Goal: Task Accomplishment & Management: Complete application form

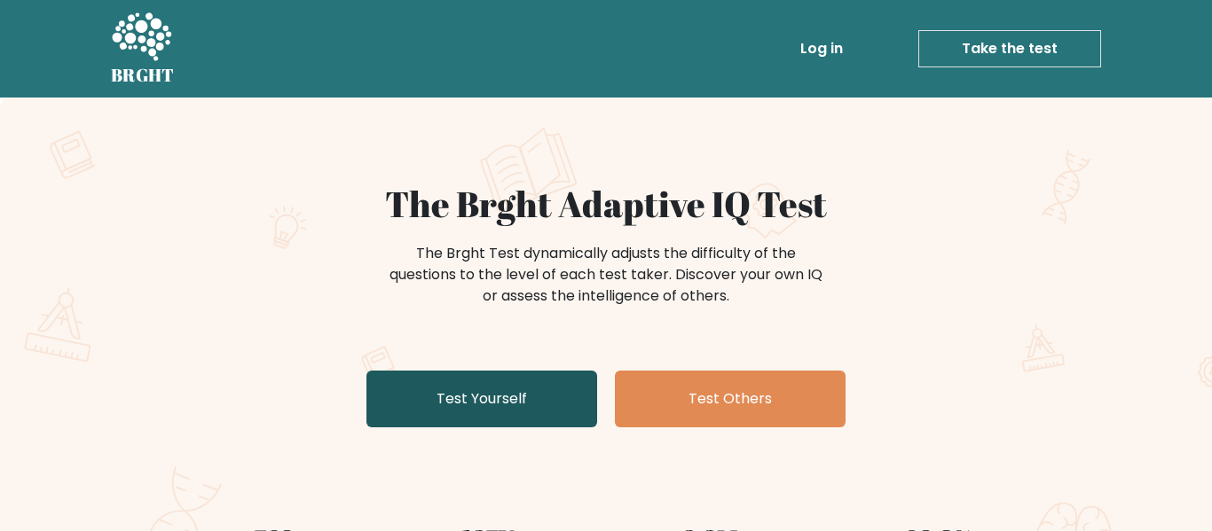
click at [472, 379] on link "Test Yourself" at bounding box center [481, 399] width 231 height 57
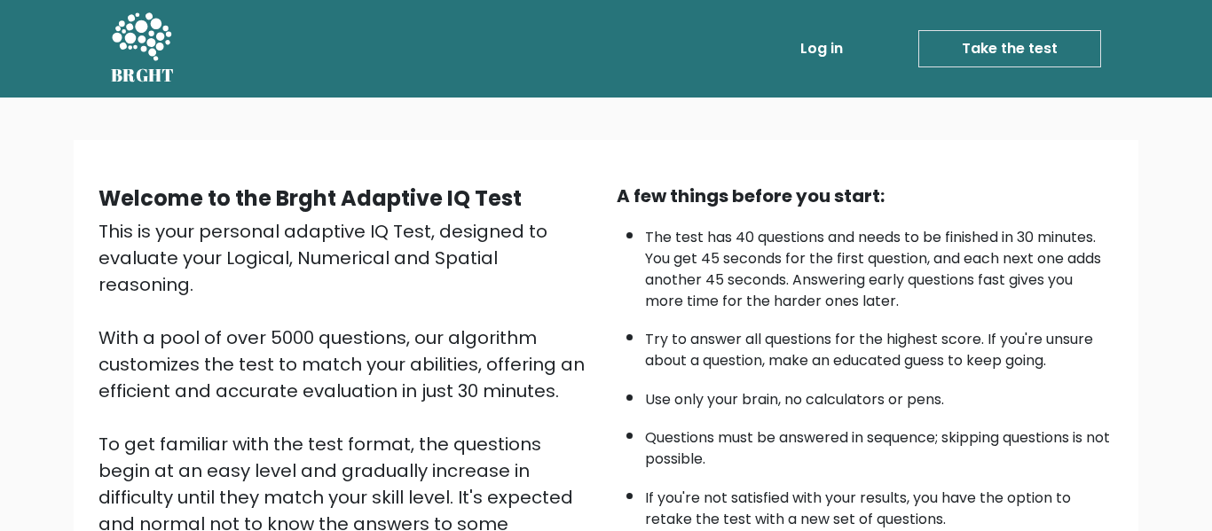
click at [955, 51] on link "Take the test" at bounding box center [1009, 48] width 183 height 37
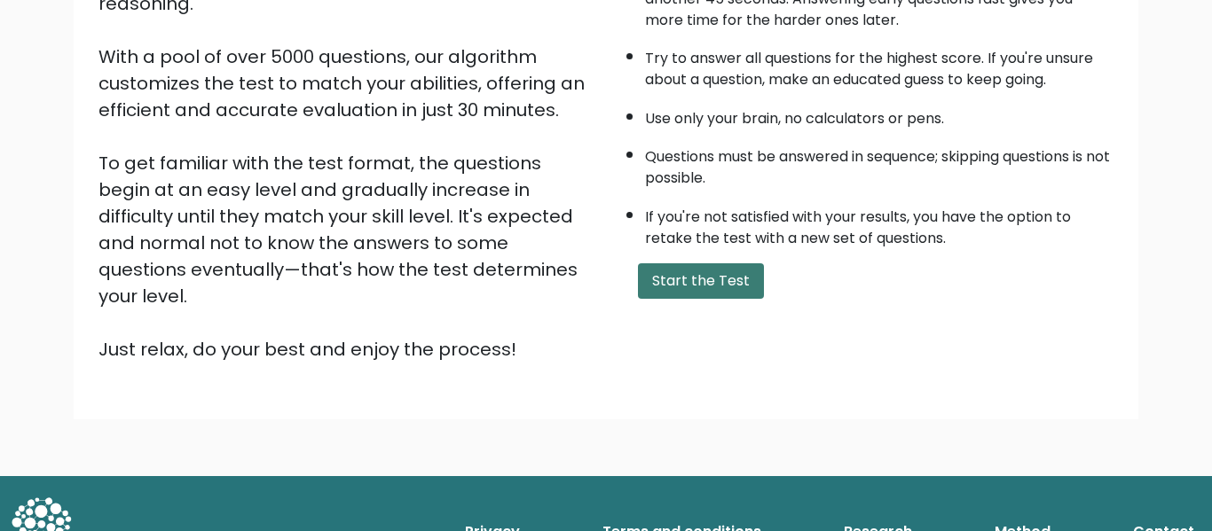
click at [726, 278] on button "Start the Test" at bounding box center [701, 281] width 126 height 35
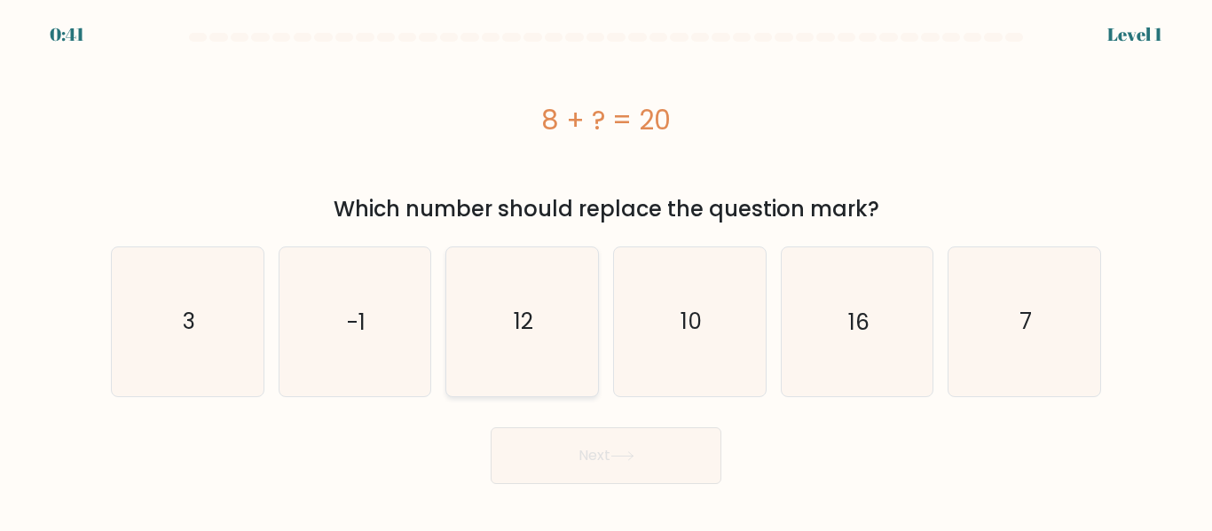
click at [539, 272] on icon "12" at bounding box center [522, 322] width 148 height 148
click at [606, 271] on input "c. 12" at bounding box center [606, 268] width 1 height 4
radio input "true"
click at [568, 447] on button "Next" at bounding box center [606, 456] width 231 height 57
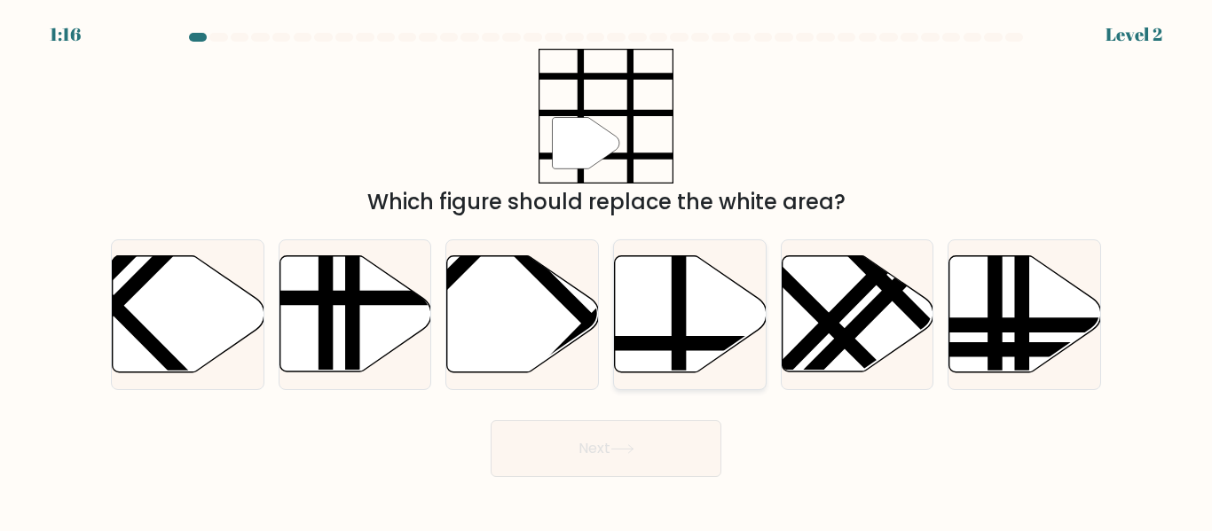
click at [669, 291] on icon at bounding box center [691, 314] width 152 height 116
click at [607, 271] on input "d." at bounding box center [606, 268] width 1 height 4
radio input "true"
click at [601, 448] on button "Next" at bounding box center [606, 449] width 231 height 57
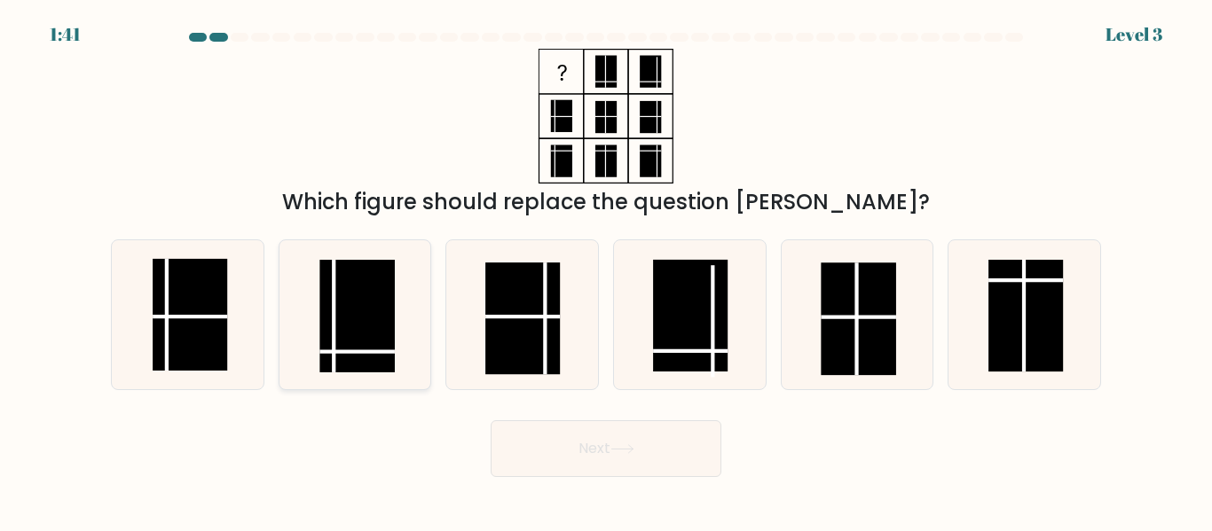
click at [330, 303] on rect at bounding box center [357, 316] width 75 height 112
click at [606, 271] on input "b." at bounding box center [606, 268] width 1 height 4
radio input "true"
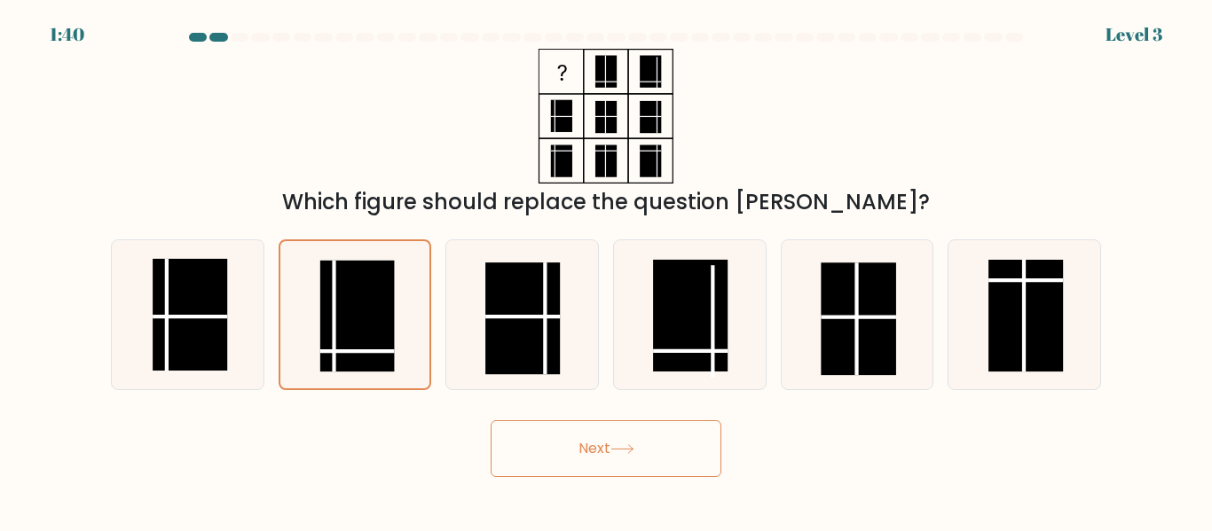
click at [660, 464] on button "Next" at bounding box center [606, 449] width 231 height 57
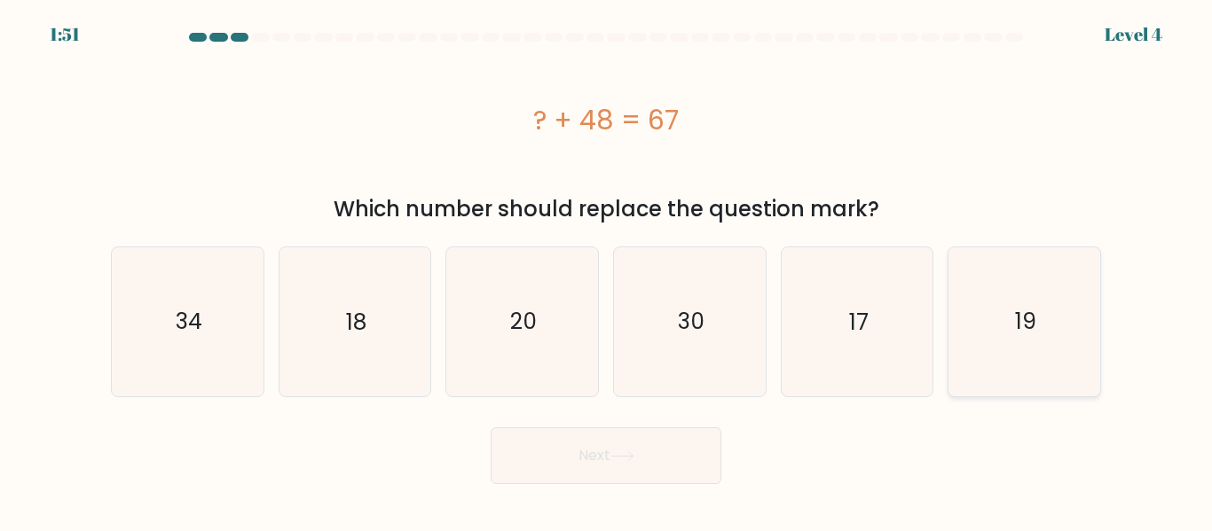
click at [970, 297] on icon "19" at bounding box center [1024, 322] width 148 height 148
click at [607, 271] on input "f. 19" at bounding box center [606, 268] width 1 height 4
radio input "true"
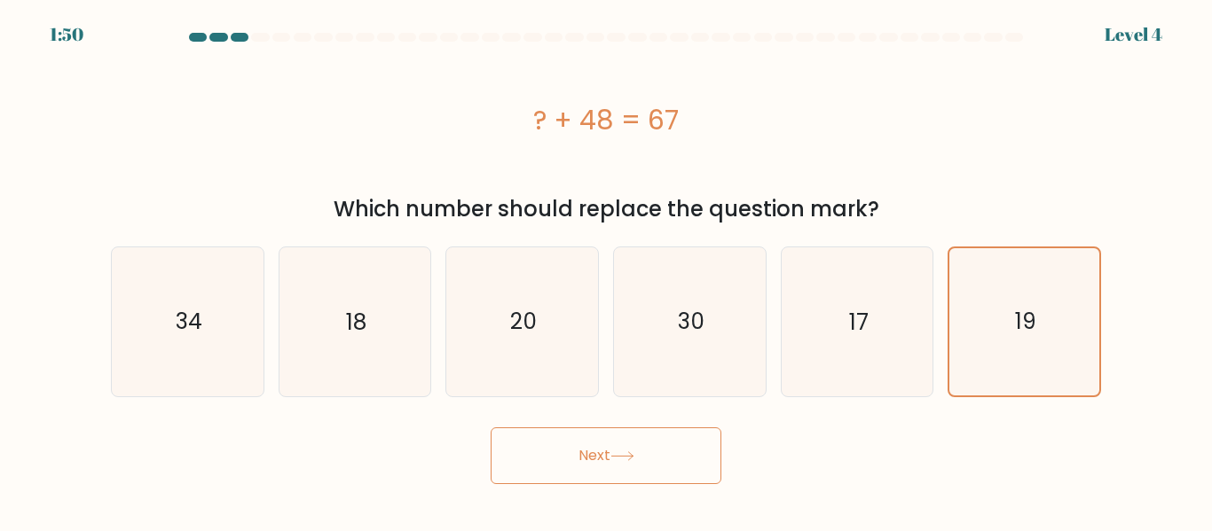
click at [625, 466] on button "Next" at bounding box center [606, 456] width 231 height 57
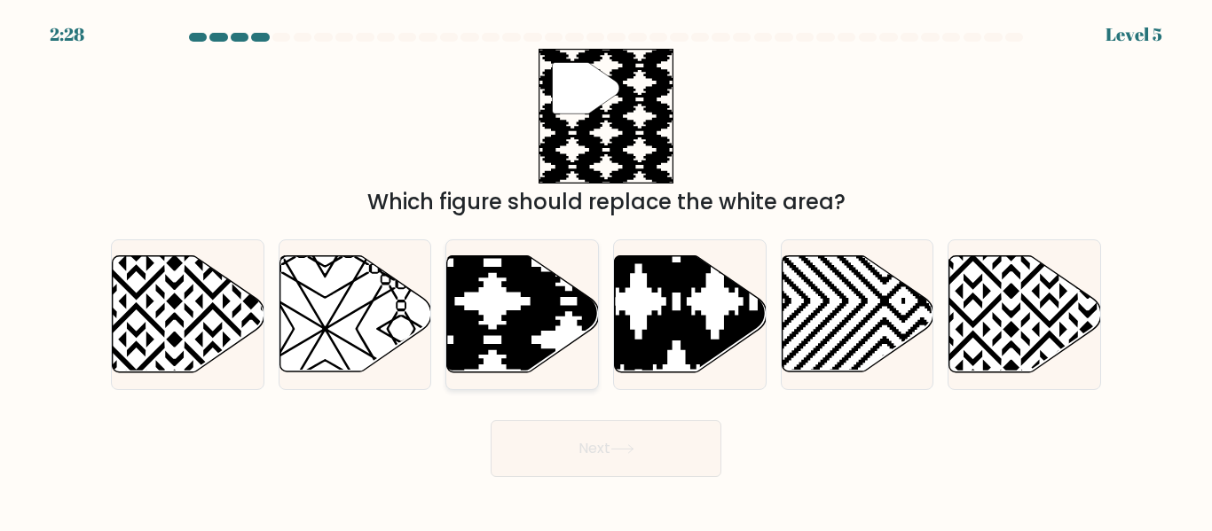
click at [486, 335] on icon at bounding box center [523, 314] width 152 height 116
click at [606, 271] on input "c." at bounding box center [606, 268] width 1 height 4
radio input "true"
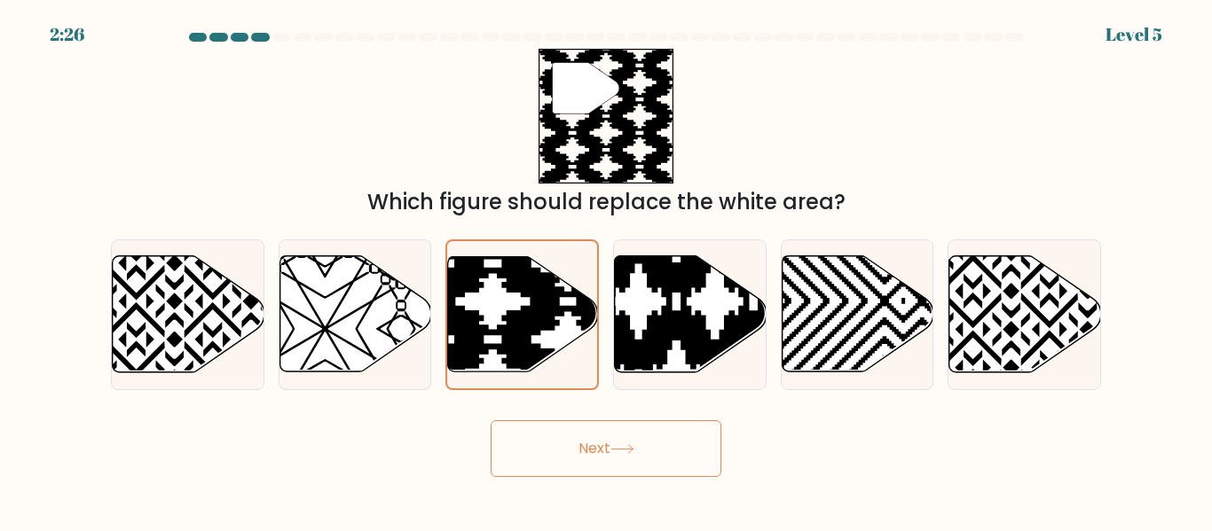
click at [690, 438] on button "Next" at bounding box center [606, 449] width 231 height 57
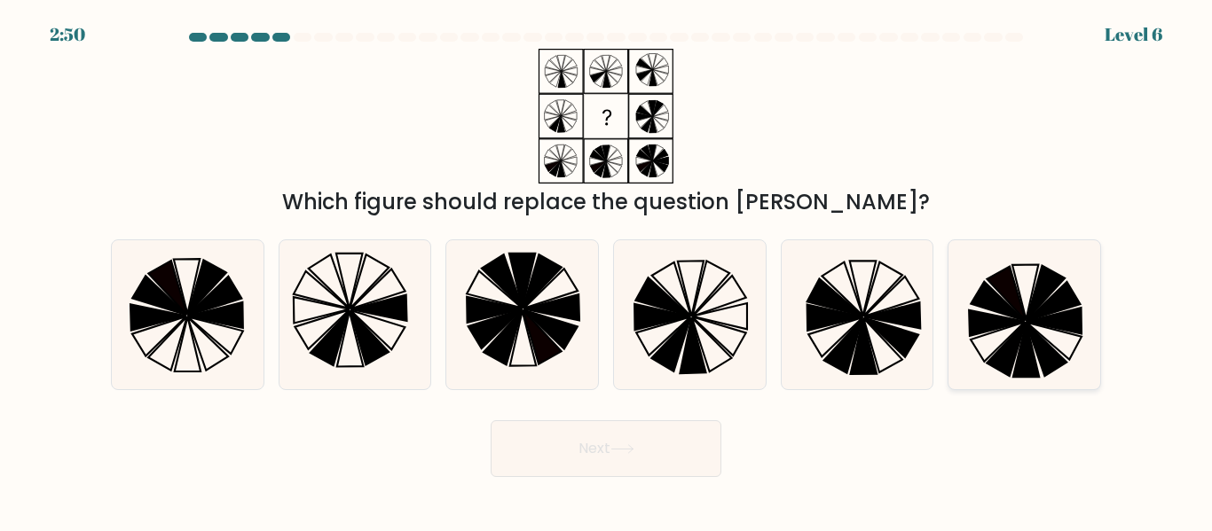
click at [987, 287] on icon at bounding box center [998, 301] width 54 height 39
click at [607, 271] on input "f." at bounding box center [606, 268] width 1 height 4
radio input "true"
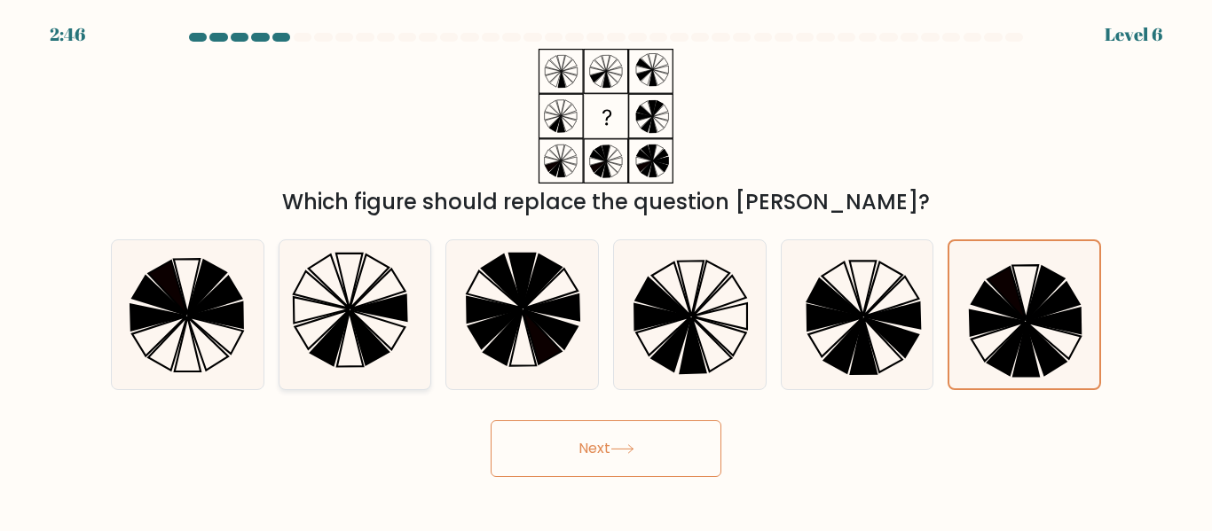
click at [316, 304] on icon at bounding box center [354, 314] width 148 height 148
click at [606, 271] on input "b." at bounding box center [606, 268] width 1 height 4
radio input "true"
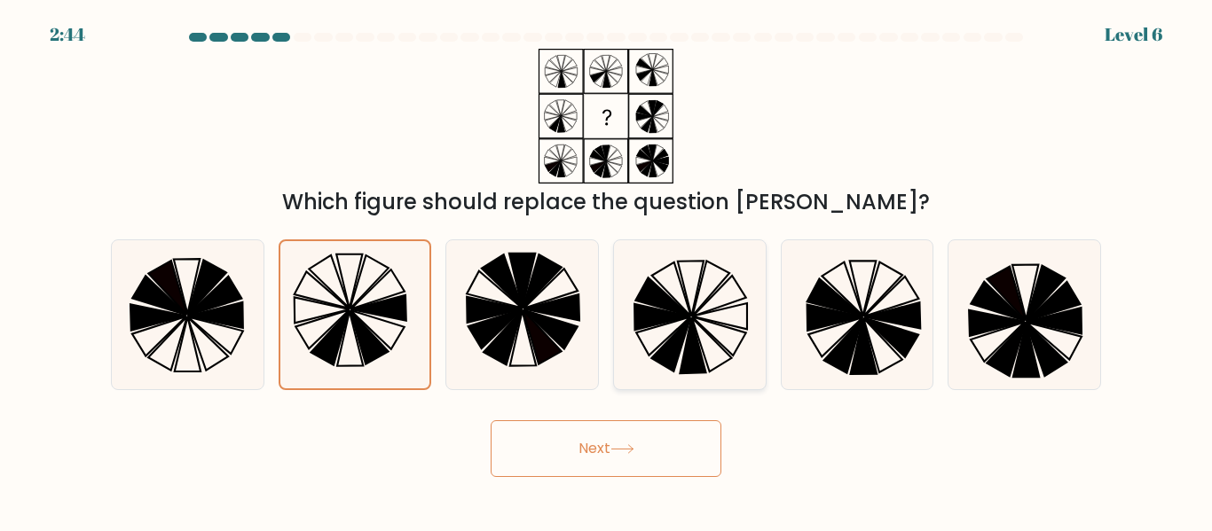
click at [688, 337] on icon at bounding box center [693, 347] width 26 height 56
click at [607, 271] on input "d." at bounding box center [606, 268] width 1 height 4
radio input "true"
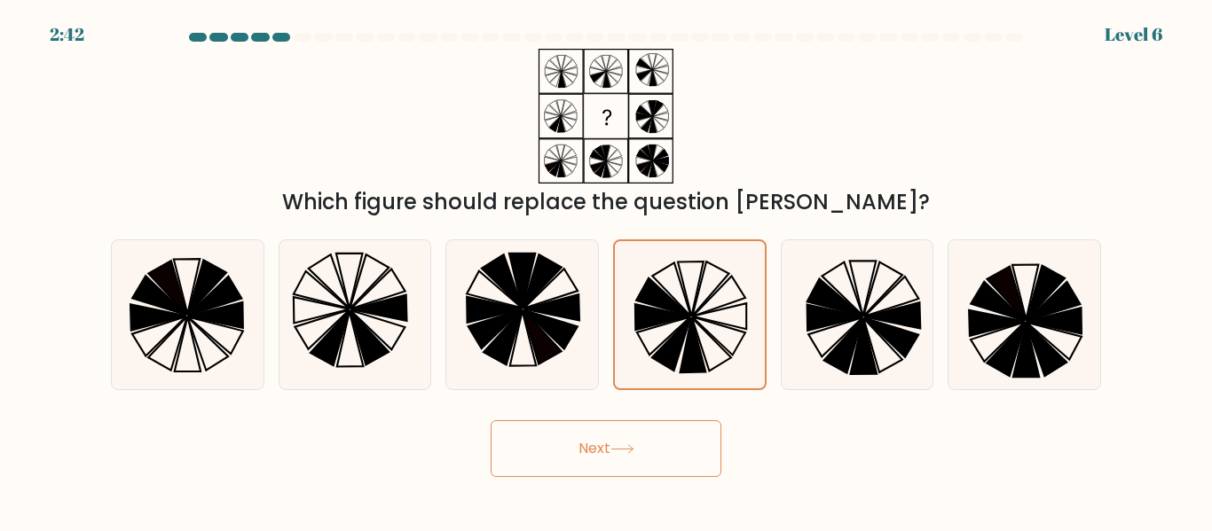
click at [623, 437] on button "Next" at bounding box center [606, 449] width 231 height 57
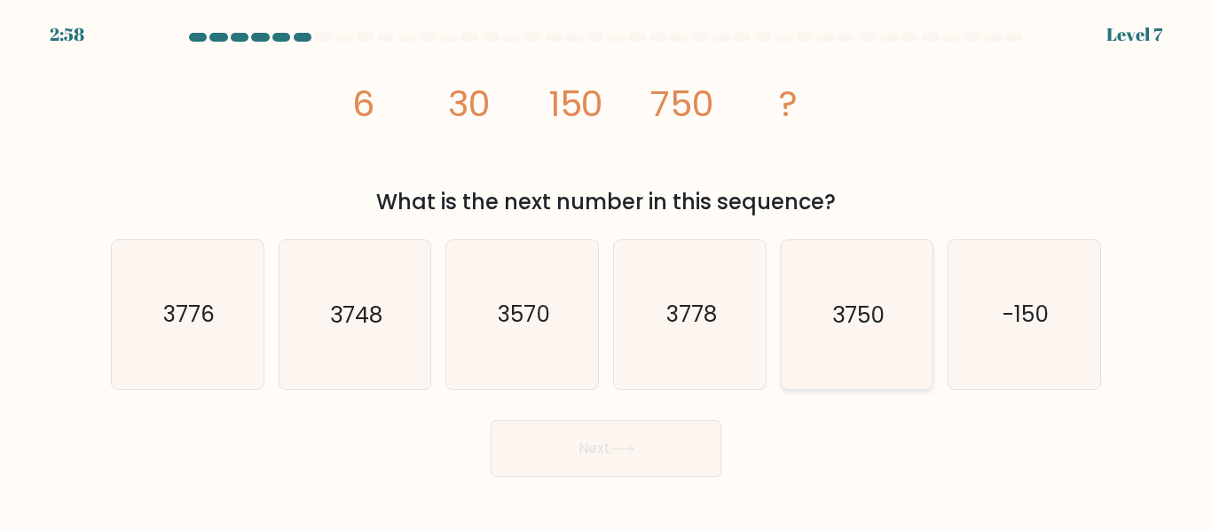
click at [836, 349] on icon "3750" at bounding box center [857, 314] width 148 height 148
click at [607, 271] on input "e. 3750" at bounding box center [606, 268] width 1 height 4
radio input "true"
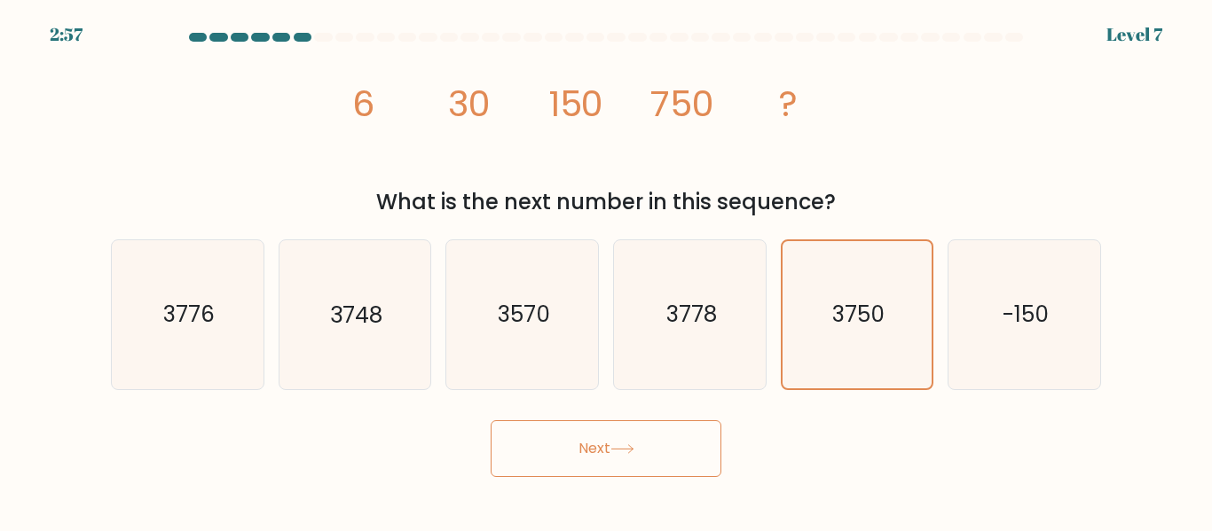
click at [611, 438] on button "Next" at bounding box center [606, 449] width 231 height 57
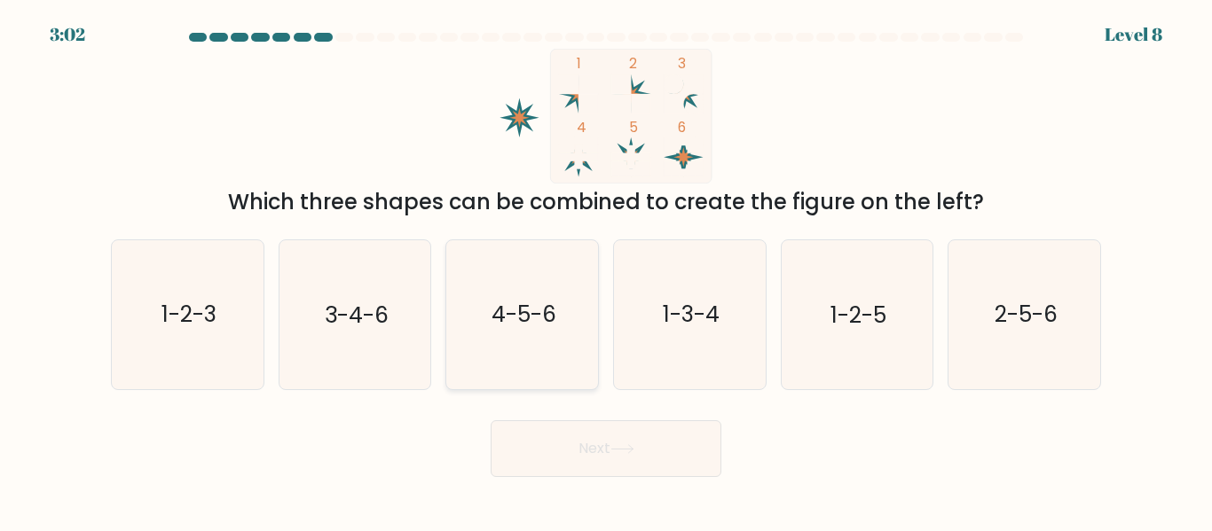
click at [570, 308] on icon "4-5-6" at bounding box center [522, 314] width 148 height 148
click at [606, 271] on input "c. 4-5-6" at bounding box center [606, 268] width 1 height 4
radio input "true"
click at [597, 444] on button "Next" at bounding box center [606, 449] width 231 height 57
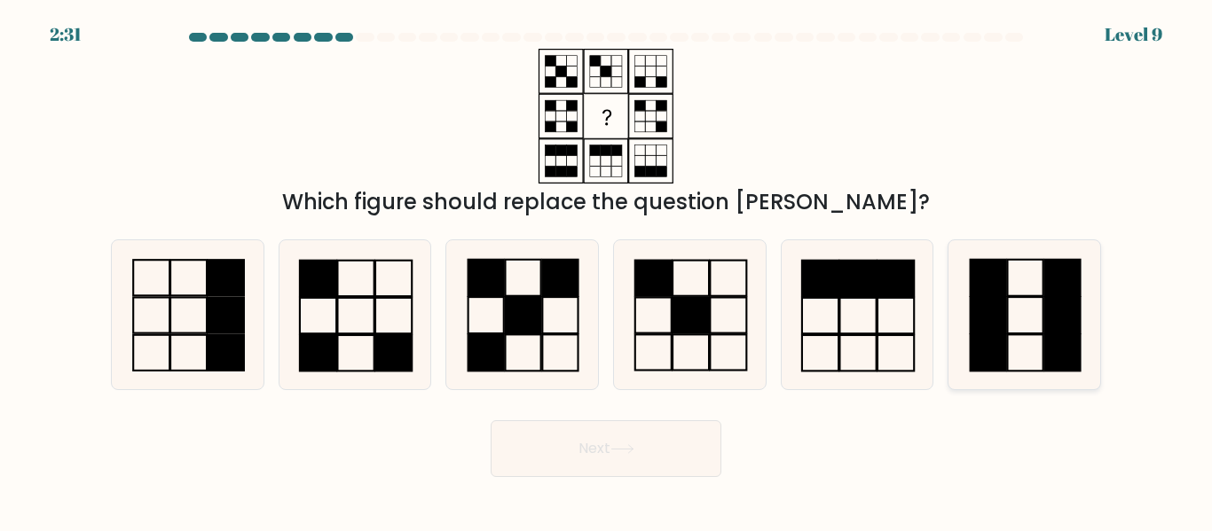
click at [1032, 338] on icon at bounding box center [1024, 314] width 148 height 148
click at [607, 271] on input "f." at bounding box center [606, 268] width 1 height 4
radio input "true"
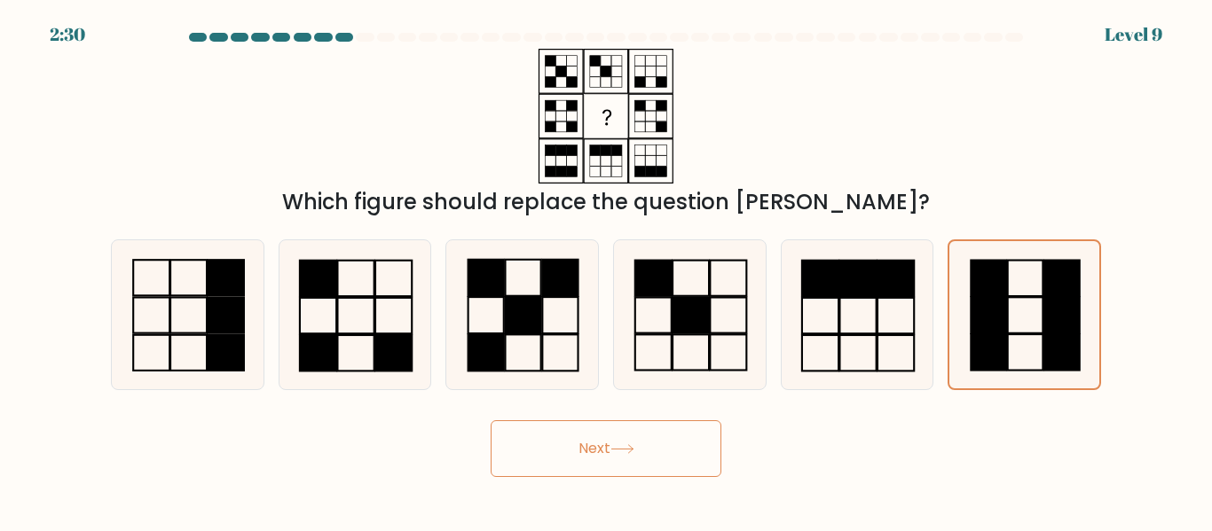
click at [621, 445] on icon at bounding box center [622, 450] width 24 height 10
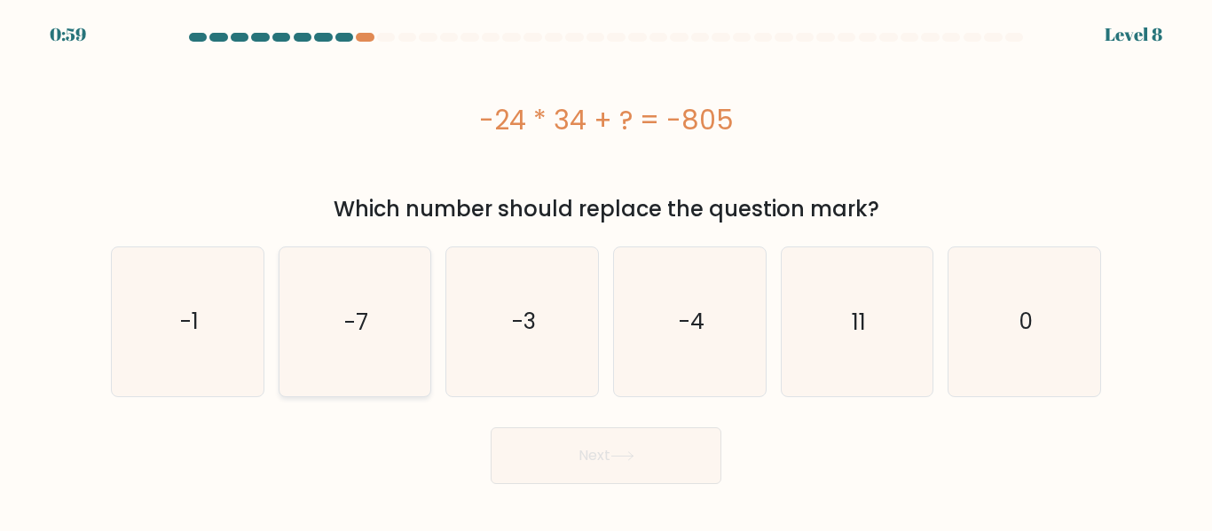
click at [356, 351] on icon "-7" at bounding box center [354, 322] width 148 height 148
click at [606, 271] on input "b. -7" at bounding box center [606, 268] width 1 height 4
radio input "true"
click at [573, 440] on button "Next" at bounding box center [606, 456] width 231 height 57
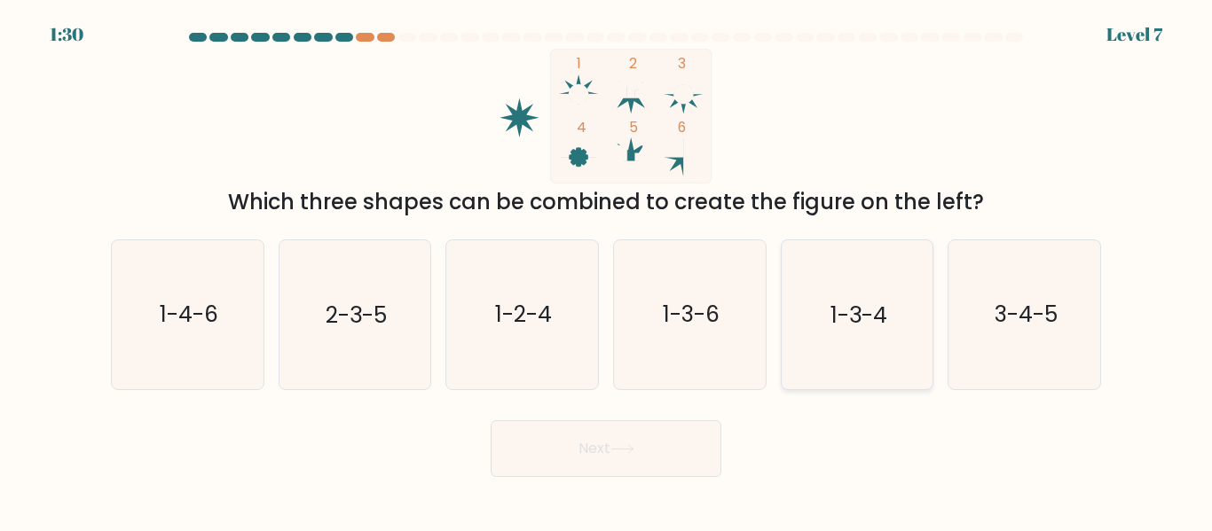
click at [871, 368] on icon "1-3-4" at bounding box center [857, 314] width 148 height 148
click at [607, 271] on input "e. 1-3-4" at bounding box center [606, 268] width 1 height 4
radio input "true"
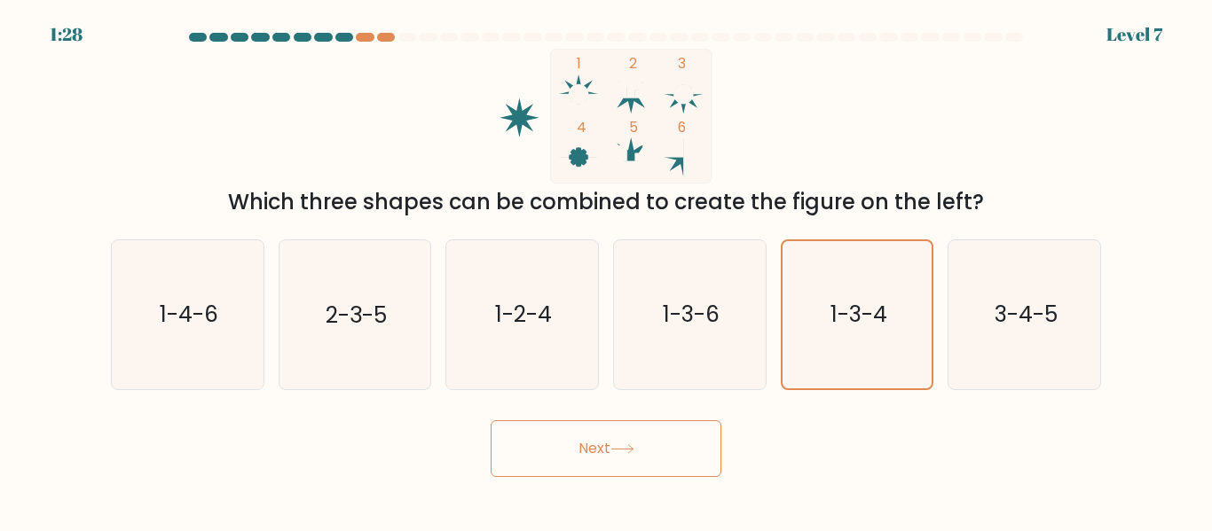
click at [634, 454] on button "Next" at bounding box center [606, 449] width 231 height 57
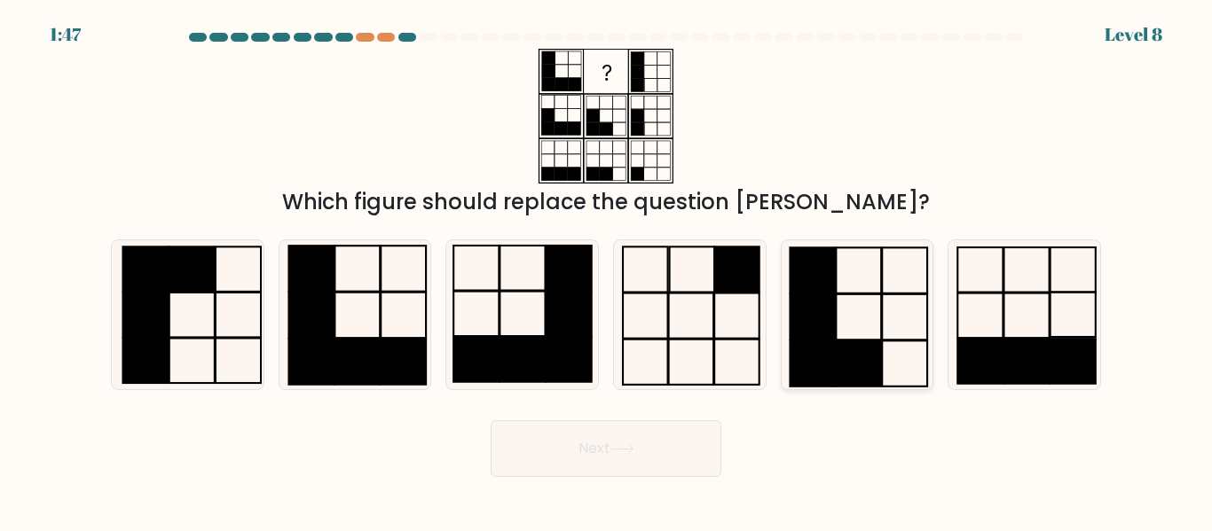
click at [861, 346] on rect at bounding box center [858, 363] width 45 height 45
click at [607, 271] on input "e." at bounding box center [606, 268] width 1 height 4
radio input "true"
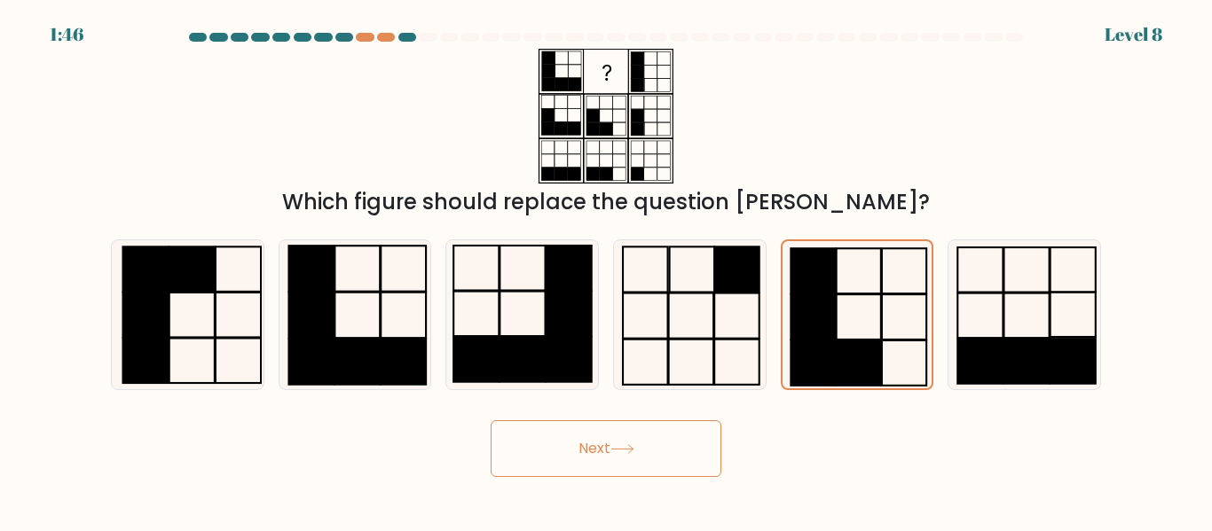
click at [641, 462] on button "Next" at bounding box center [606, 449] width 231 height 57
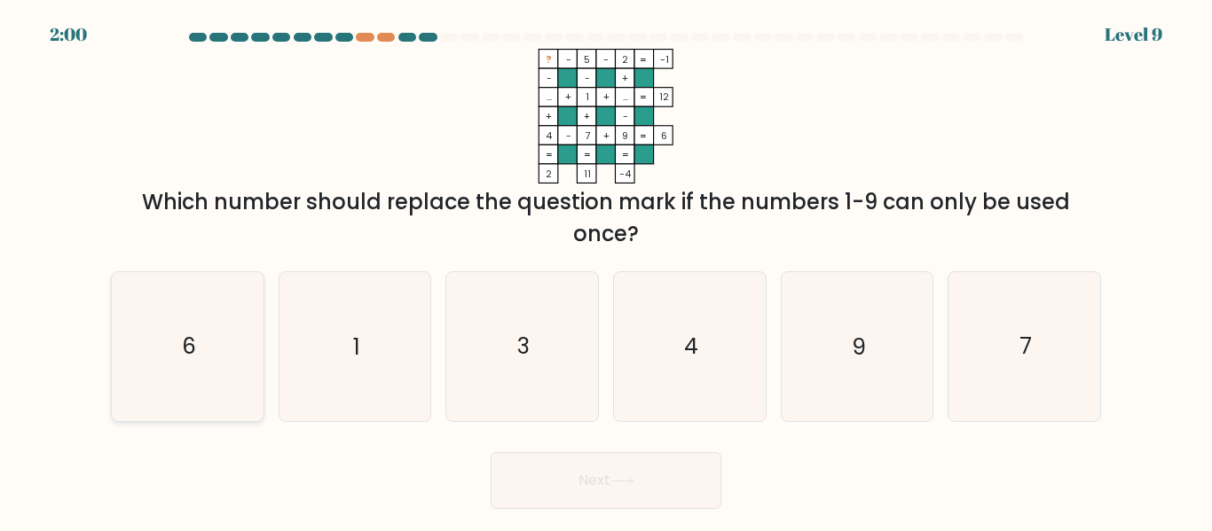
click at [150, 363] on icon "6" at bounding box center [188, 346] width 148 height 148
click at [606, 271] on input "a. 6" at bounding box center [606, 268] width 1 height 4
radio input "true"
click at [525, 475] on button "Next" at bounding box center [606, 481] width 231 height 57
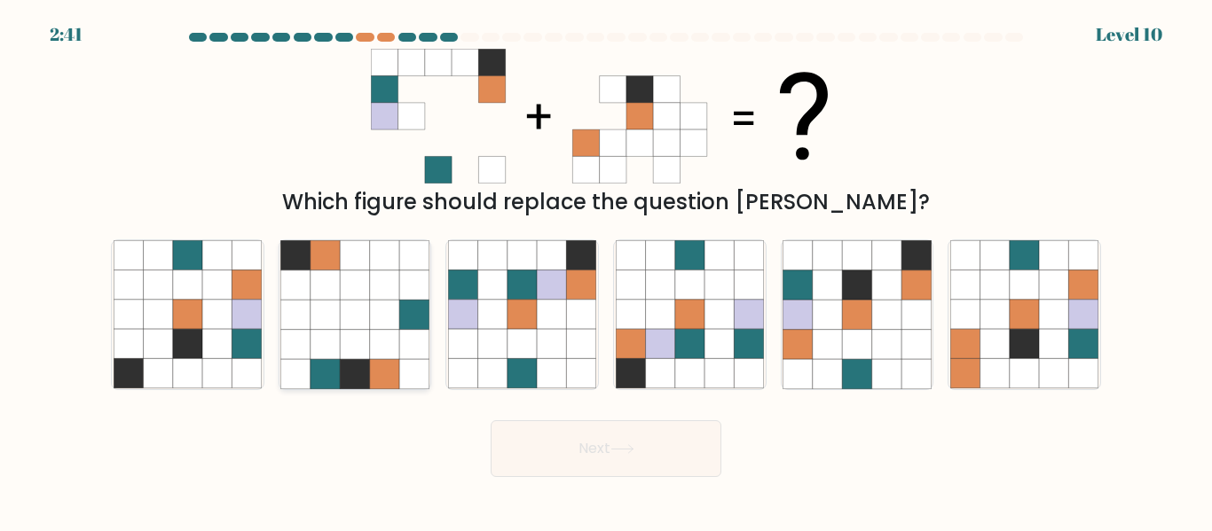
click at [334, 318] on icon at bounding box center [325, 314] width 29 height 29
click at [606, 271] on input "b." at bounding box center [606, 268] width 1 height 4
radio input "true"
click at [296, 165] on div "Which figure should replace the question mark?" at bounding box center [606, 133] width 1012 height 169
click at [790, 301] on icon at bounding box center [797, 314] width 29 height 29
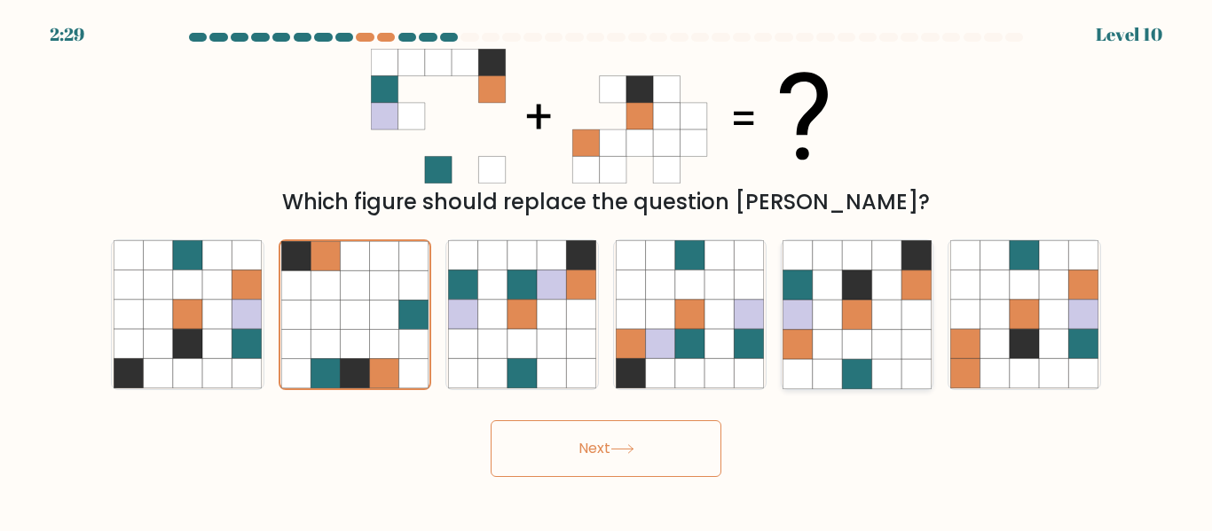
click at [607, 271] on input "e." at bounding box center [606, 268] width 1 height 4
radio input "true"
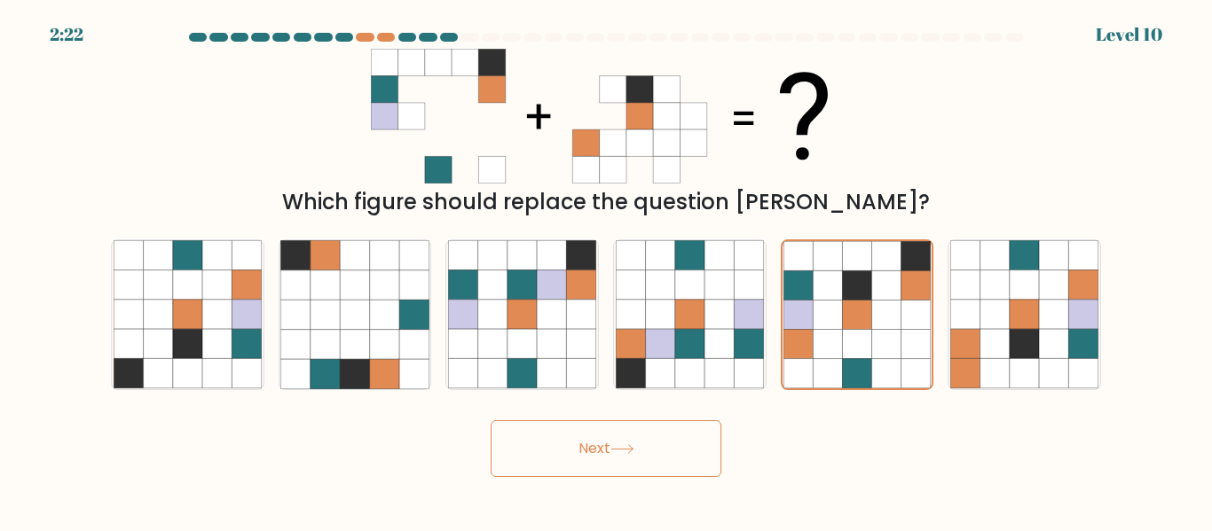
click at [619, 445] on icon at bounding box center [622, 450] width 24 height 10
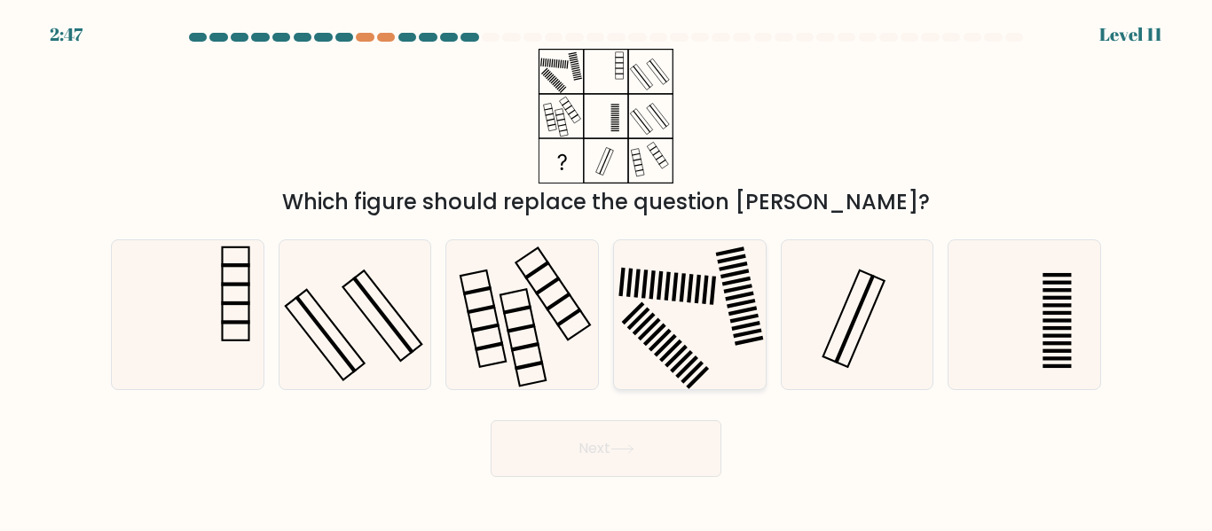
click at [709, 294] on icon at bounding box center [690, 314] width 148 height 148
click at [607, 271] on input "d." at bounding box center [606, 268] width 1 height 4
radio input "true"
click at [654, 451] on button "Next" at bounding box center [606, 449] width 231 height 57
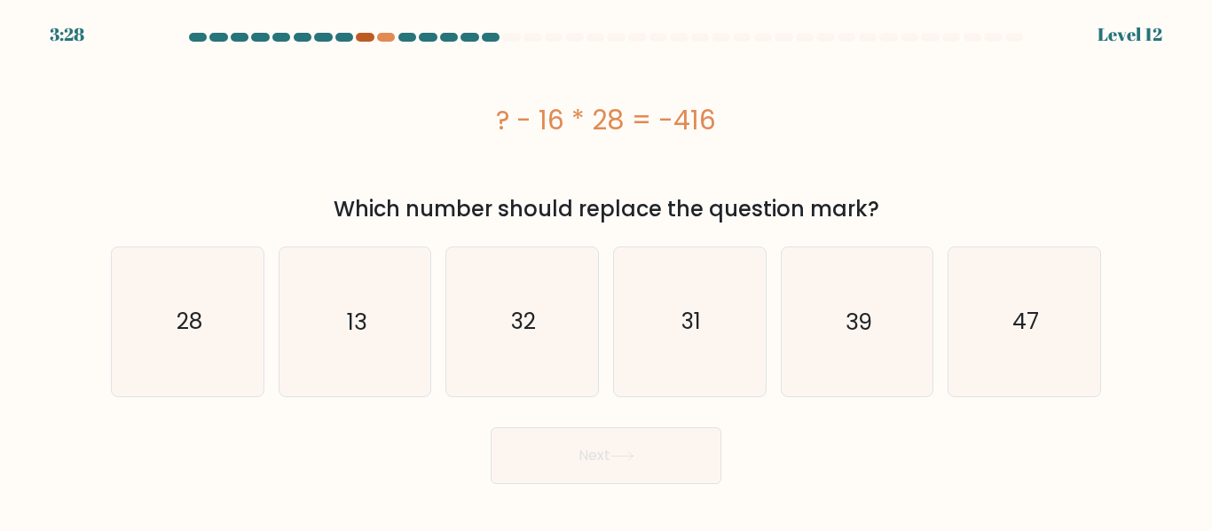
click at [367, 36] on div at bounding box center [365, 37] width 18 height 9
click at [854, 335] on text "39" at bounding box center [859, 321] width 27 height 31
click at [607, 271] on input "e. 39" at bounding box center [606, 268] width 1 height 4
radio input "true"
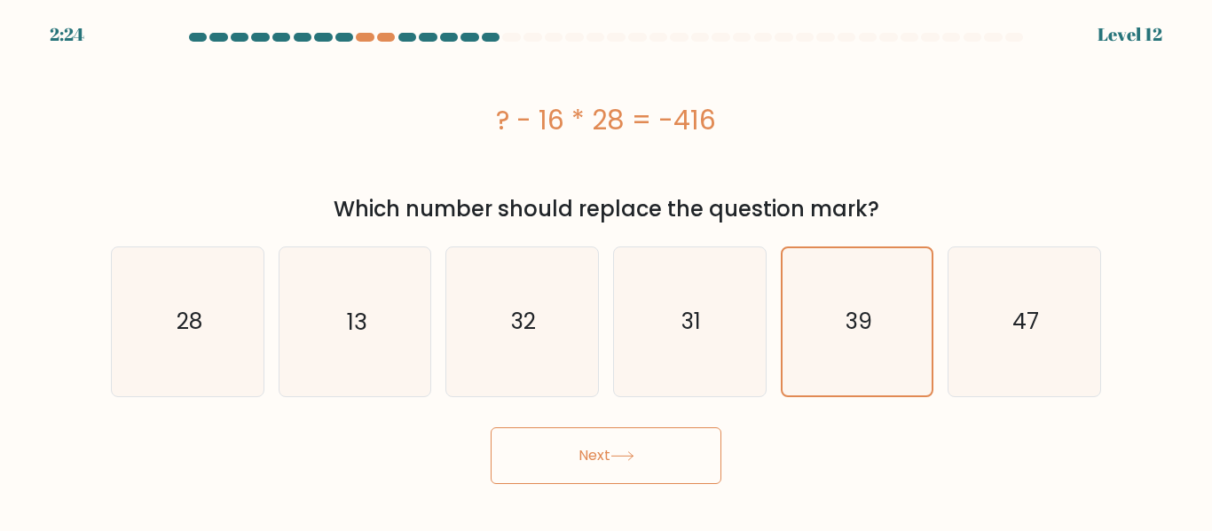
click at [677, 447] on button "Next" at bounding box center [606, 456] width 231 height 57
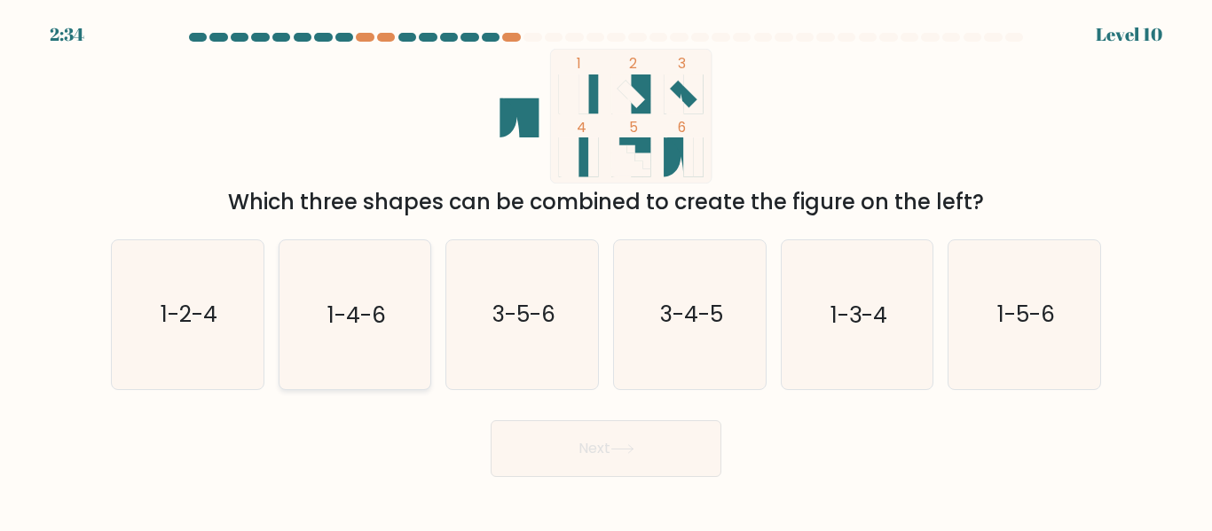
click at [379, 311] on text "1-4-6" at bounding box center [356, 315] width 59 height 31
click at [606, 271] on input "b. 1-4-6" at bounding box center [606, 268] width 1 height 4
radio input "true"
click at [538, 445] on button "Next" at bounding box center [606, 449] width 231 height 57
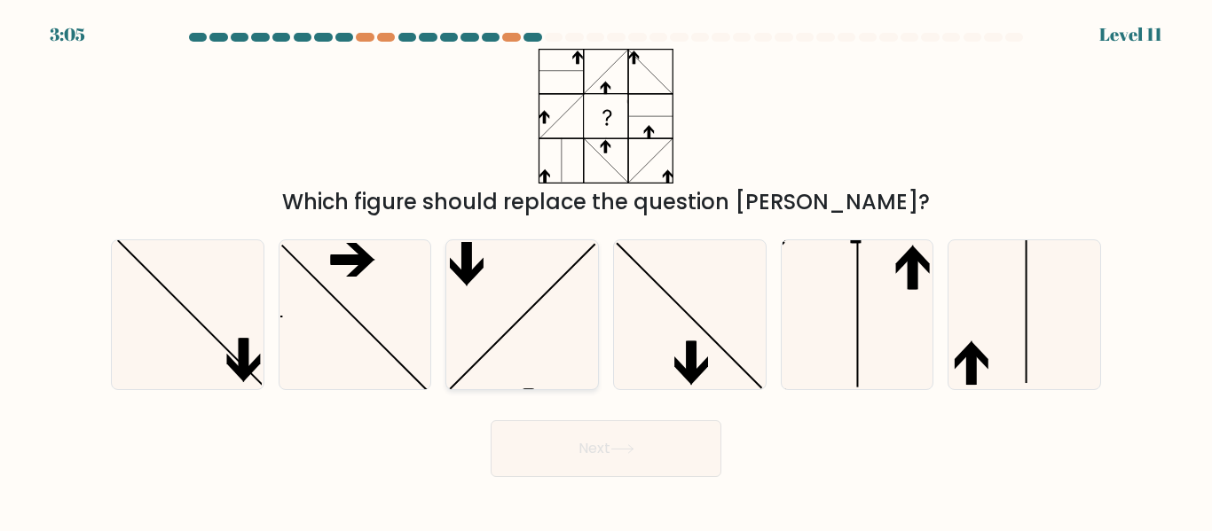
click at [474, 304] on icon at bounding box center [522, 314] width 148 height 148
click at [606, 271] on input "c." at bounding box center [606, 268] width 1 height 4
radio input "true"
click at [563, 461] on button "Next" at bounding box center [606, 449] width 231 height 57
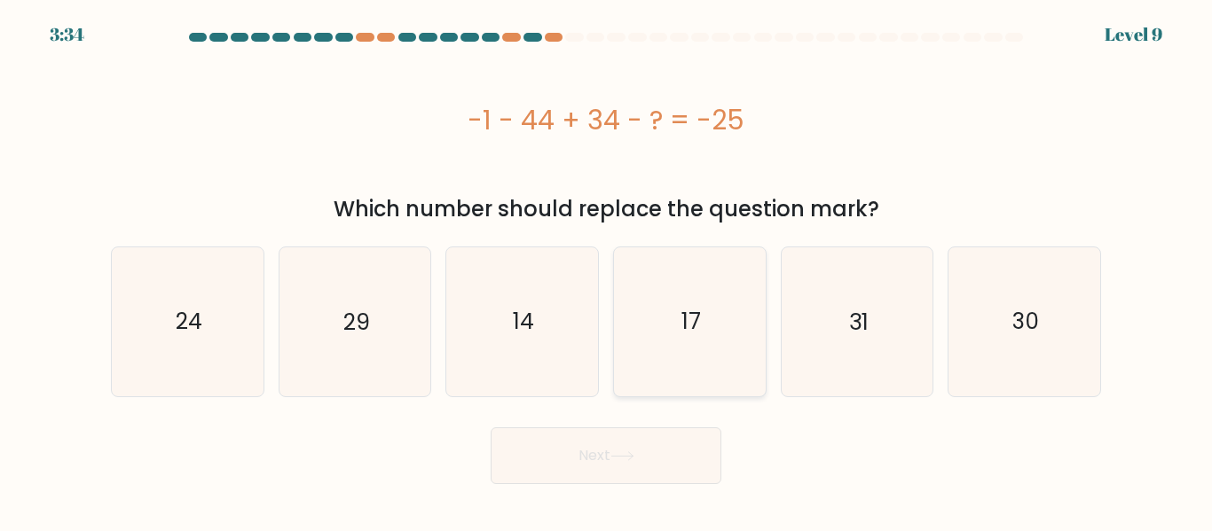
click at [713, 296] on icon "17" at bounding box center [690, 322] width 148 height 148
click at [607, 271] on input "d. 17" at bounding box center [606, 268] width 1 height 4
radio input "true"
click at [518, 342] on icon "14" at bounding box center [522, 322] width 148 height 148
click at [606, 271] on input "c. 14" at bounding box center [606, 268] width 1 height 4
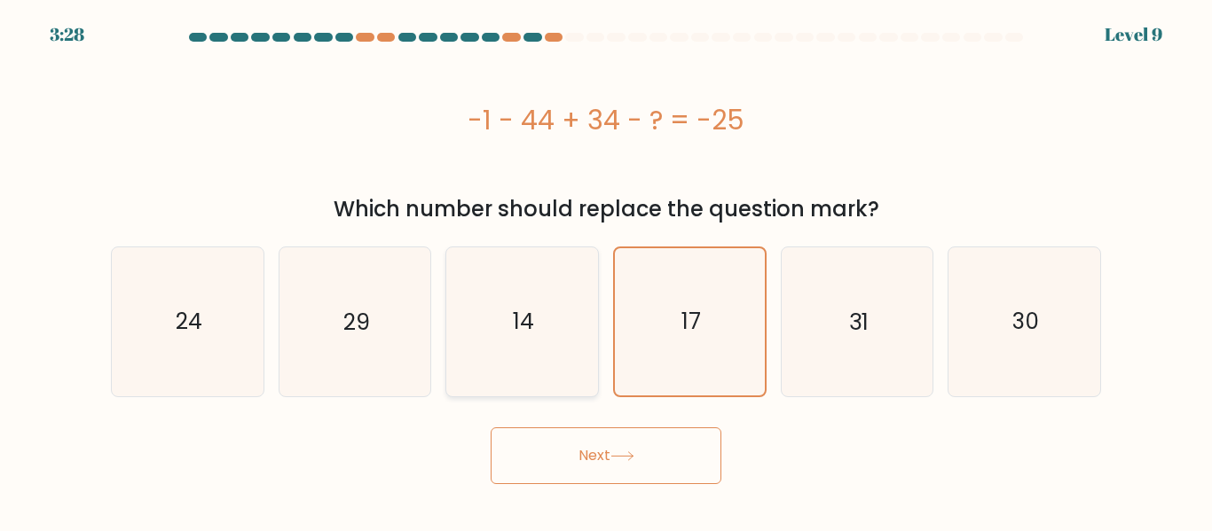
radio input "true"
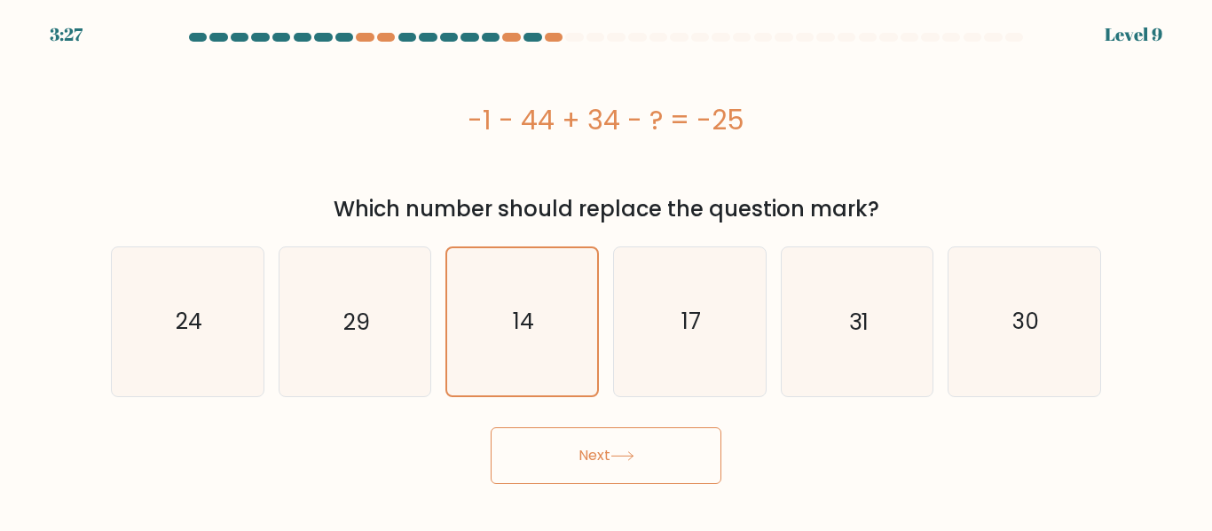
click at [610, 452] on button "Next" at bounding box center [606, 456] width 231 height 57
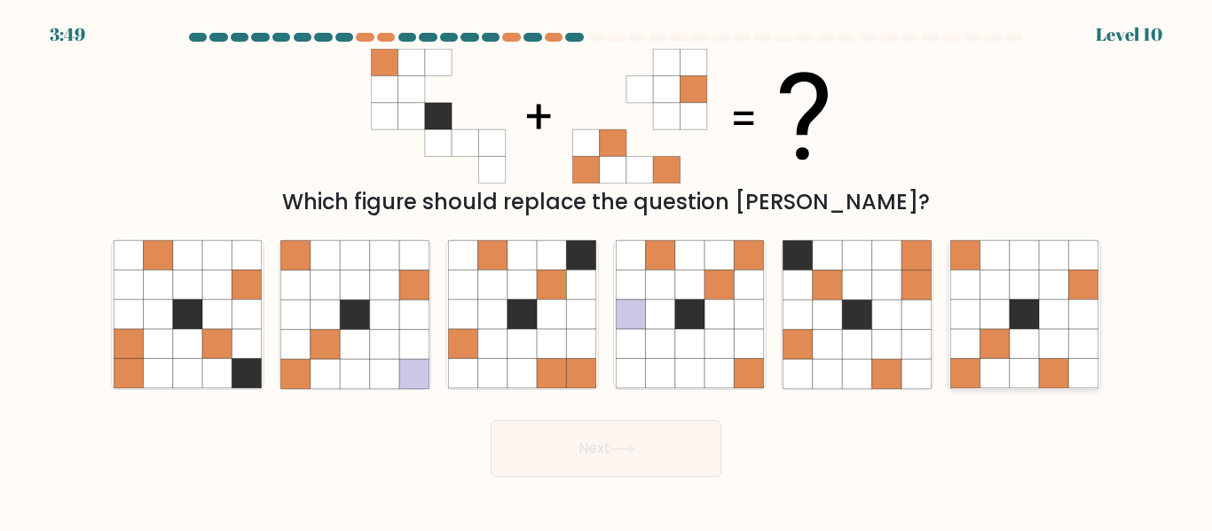
click at [1009, 326] on icon at bounding box center [994, 314] width 29 height 29
click at [607, 271] on input "f." at bounding box center [606, 268] width 1 height 4
radio input "true"
click at [581, 450] on button "Next" at bounding box center [606, 449] width 231 height 57
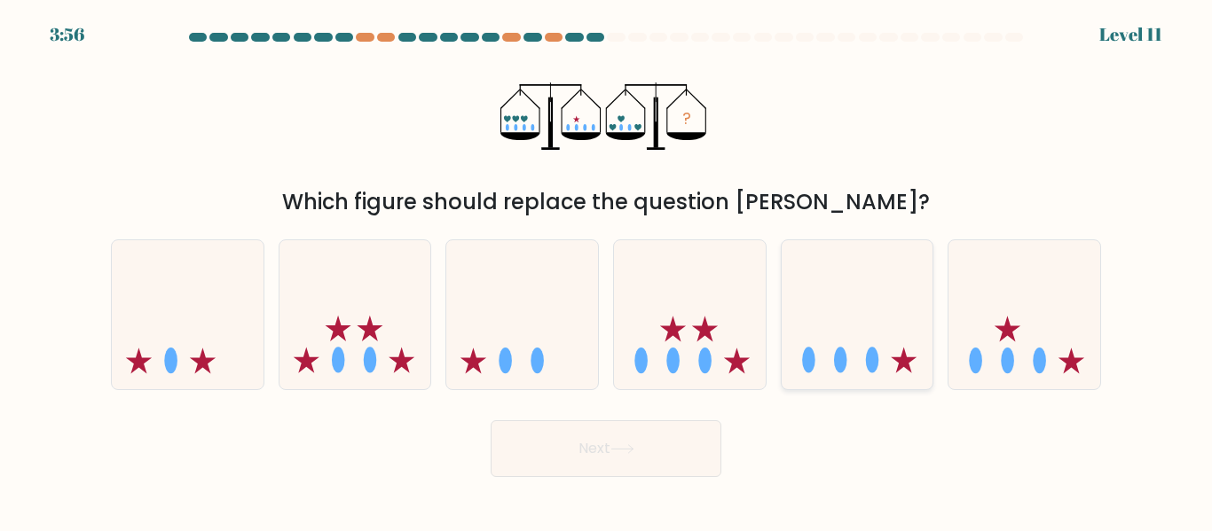
click at [870, 321] on icon at bounding box center [858, 314] width 152 height 125
click at [607, 271] on input "e." at bounding box center [606, 268] width 1 height 4
radio input "true"
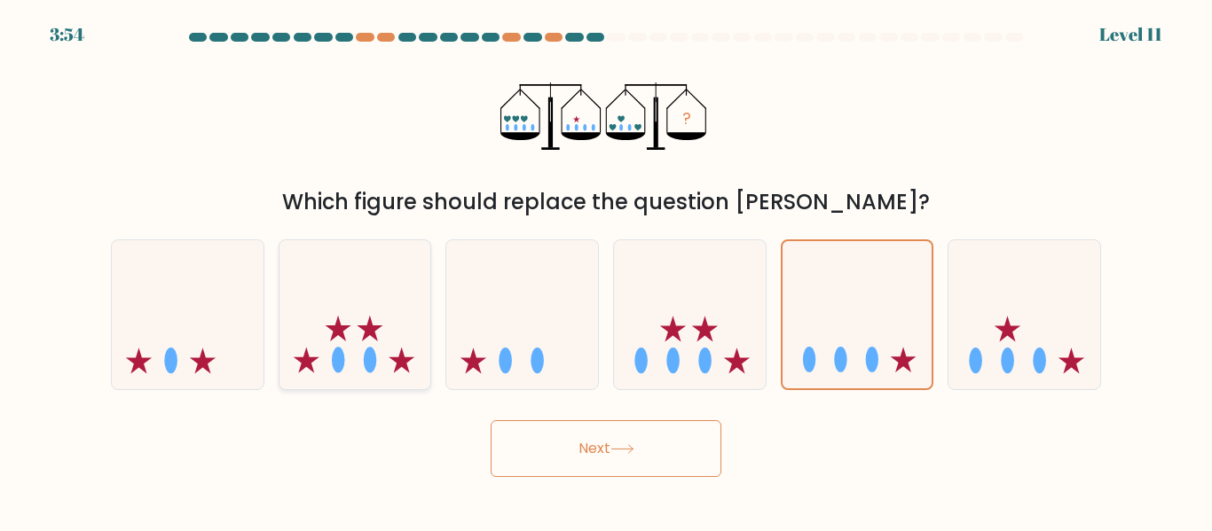
click at [406, 349] on icon at bounding box center [355, 314] width 152 height 125
click at [606, 271] on input "b." at bounding box center [606, 268] width 1 height 4
radio input "true"
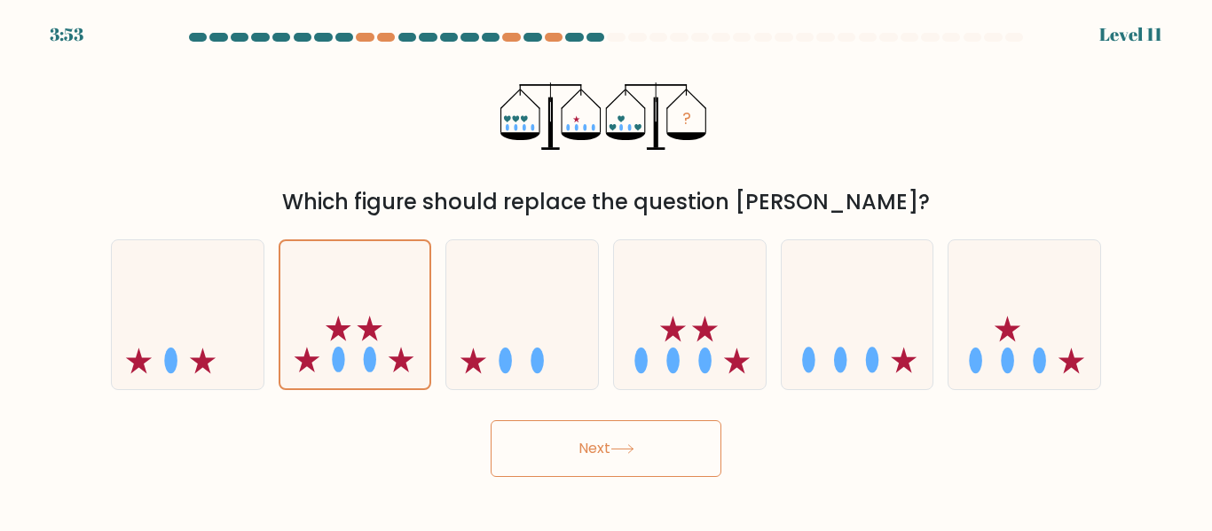
click at [559, 452] on button "Next" at bounding box center [606, 449] width 231 height 57
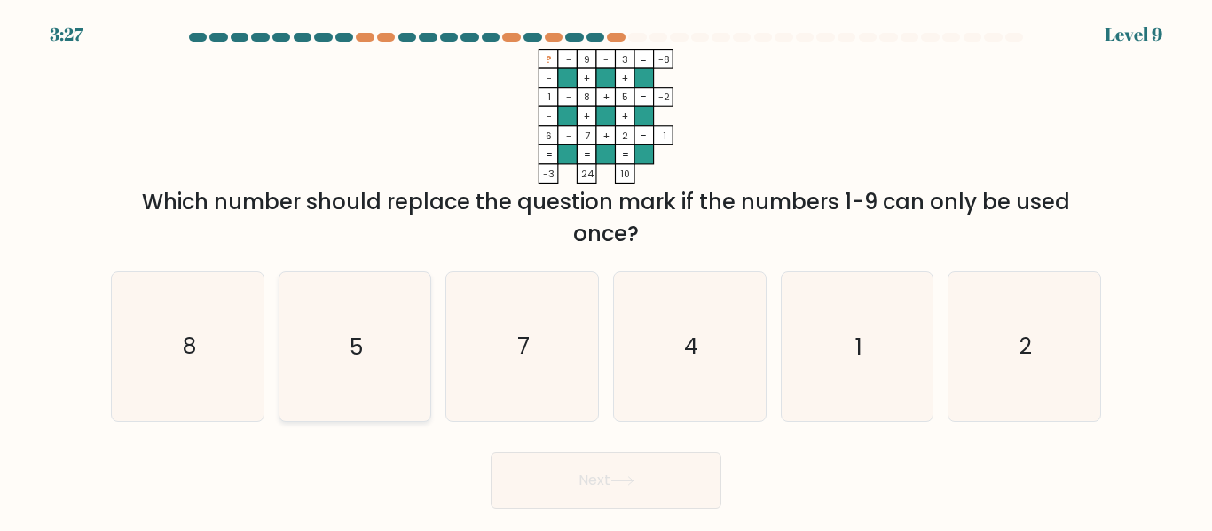
click at [401, 348] on icon "5" at bounding box center [354, 346] width 148 height 148
click at [606, 271] on input "b. 5" at bounding box center [606, 268] width 1 height 4
radio input "true"
click at [525, 462] on button "Next" at bounding box center [606, 481] width 231 height 57
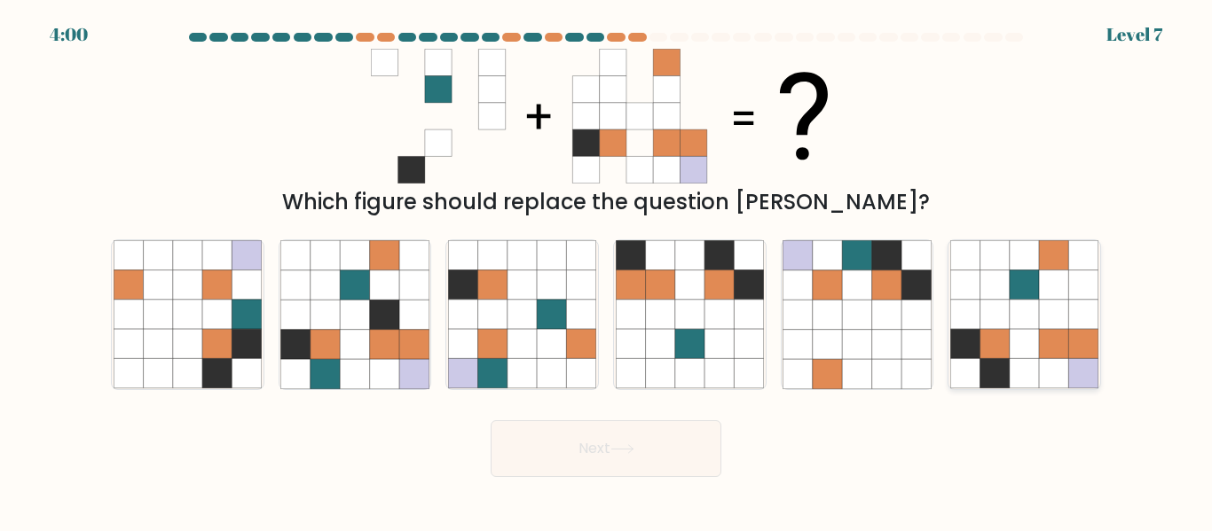
click at [981, 373] on icon at bounding box center [994, 373] width 29 height 29
click at [607, 271] on input "f." at bounding box center [606, 268] width 1 height 4
radio input "true"
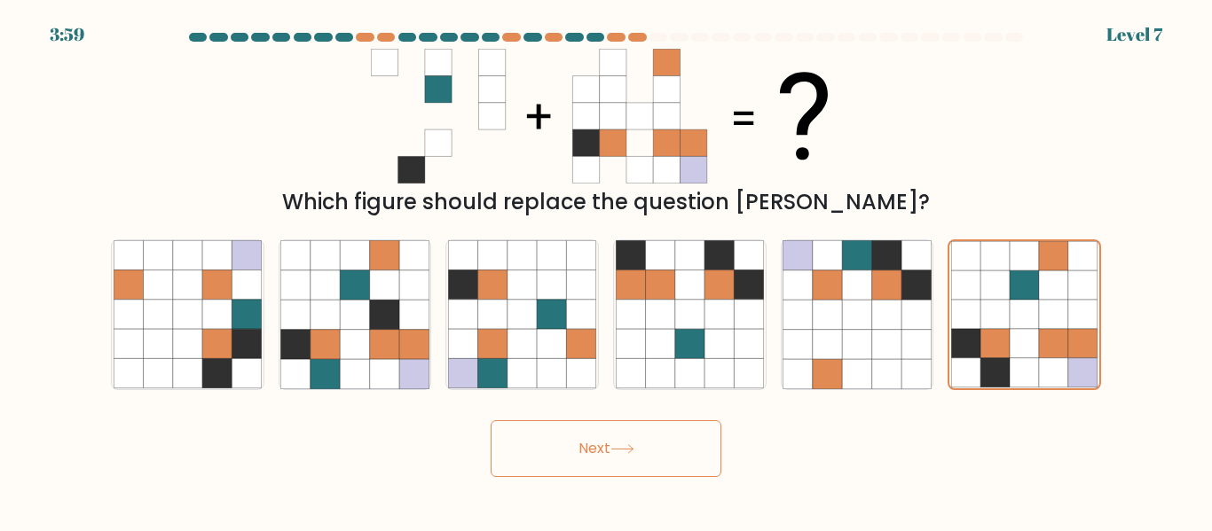
click at [618, 459] on button "Next" at bounding box center [606, 449] width 231 height 57
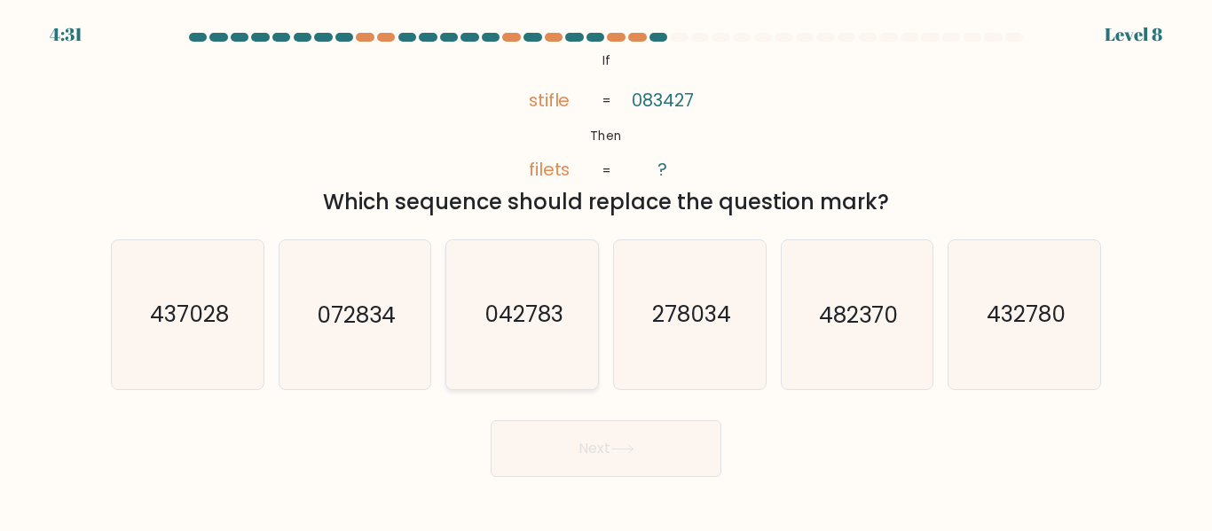
click at [589, 290] on icon "042783" at bounding box center [522, 314] width 148 height 148
click at [606, 271] on input "c. 042783" at bounding box center [606, 268] width 1 height 4
radio input "true"
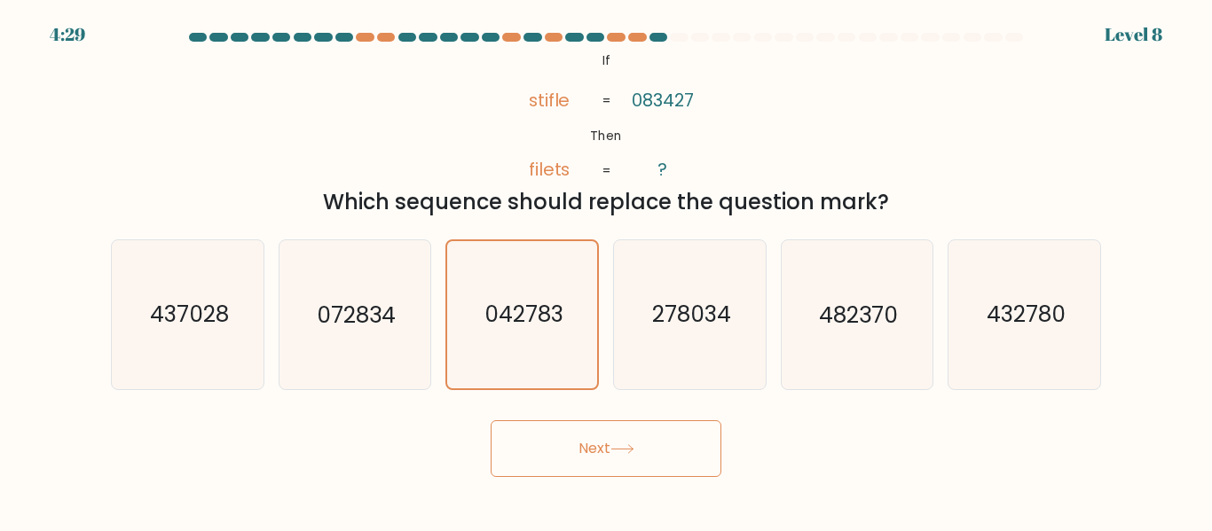
click at [615, 436] on button "Next" at bounding box center [606, 449] width 231 height 57
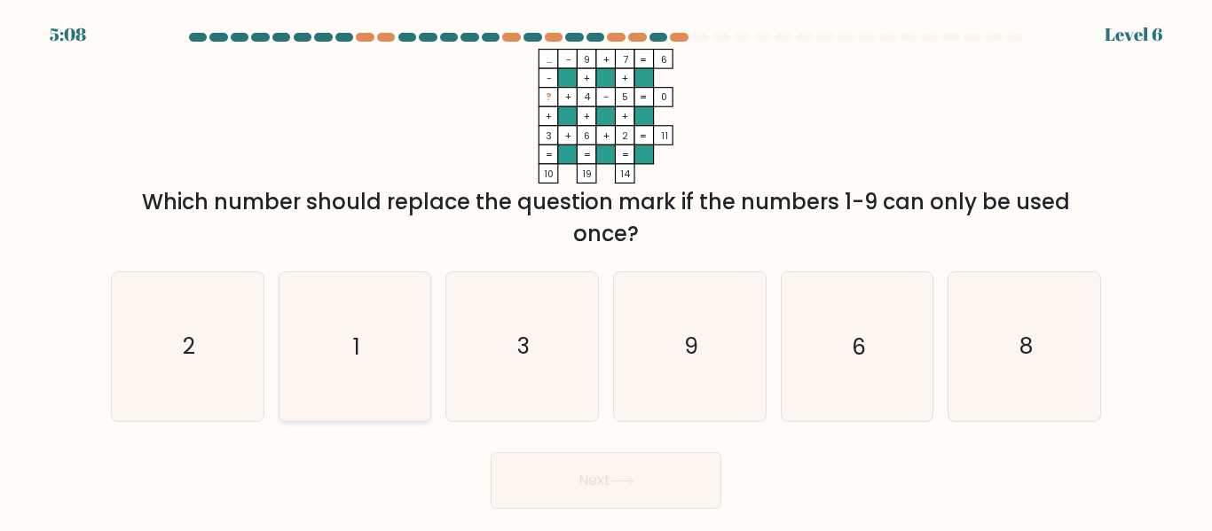
click at [397, 325] on icon "1" at bounding box center [354, 346] width 148 height 148
click at [606, 271] on input "b. 1" at bounding box center [606, 268] width 1 height 4
radio input "true"
click at [525, 500] on button "Next" at bounding box center [606, 481] width 231 height 57
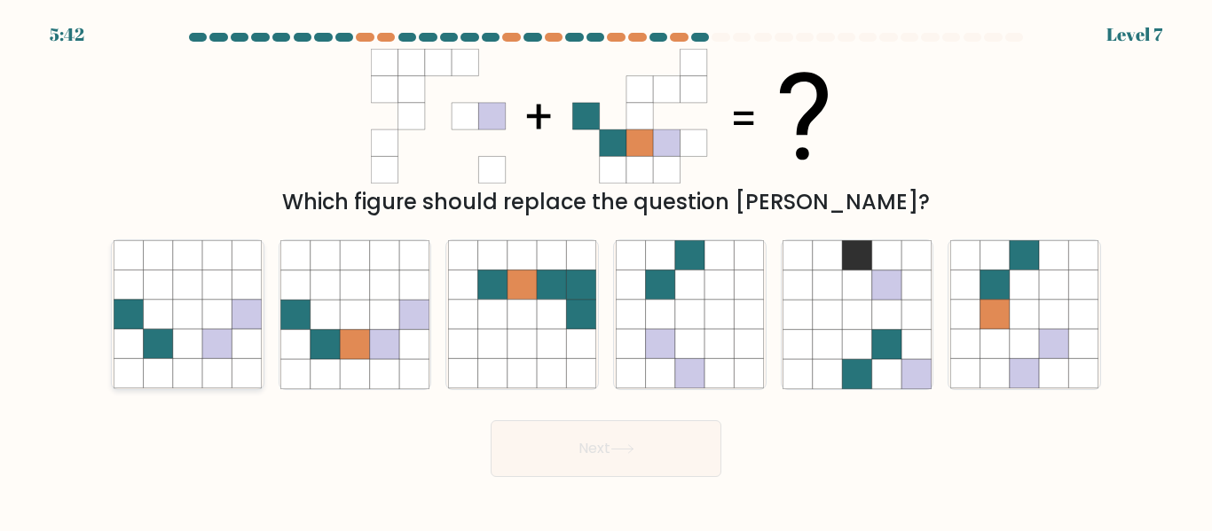
click at [212, 287] on icon at bounding box center [216, 285] width 29 height 29
click at [606, 271] on input "a." at bounding box center [606, 268] width 1 height 4
radio input "true"
click at [344, 295] on icon at bounding box center [354, 285] width 29 height 29
click at [606, 271] on input "b." at bounding box center [606, 268] width 1 height 4
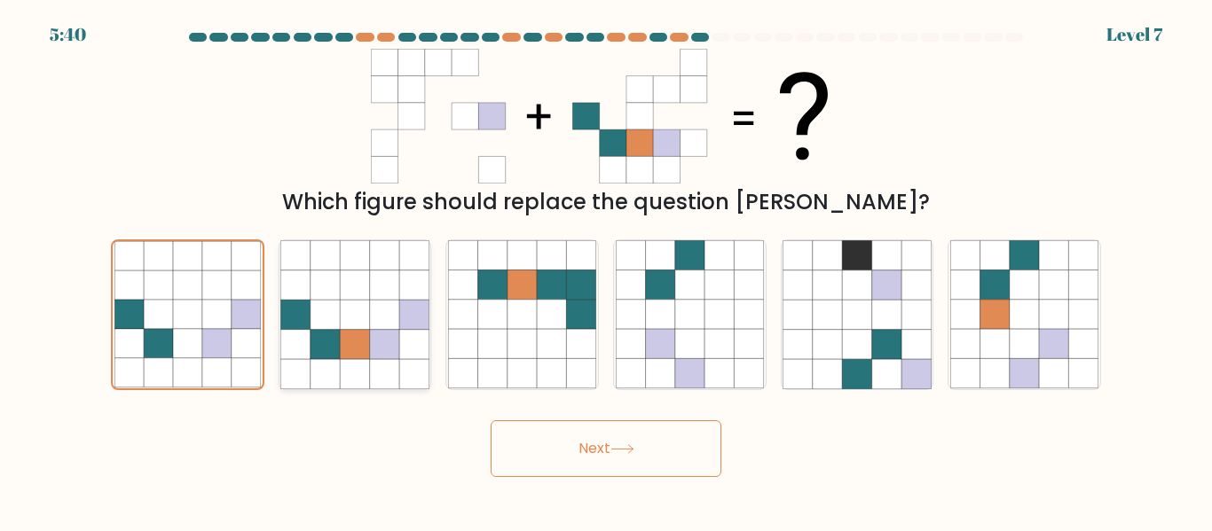
radio input "true"
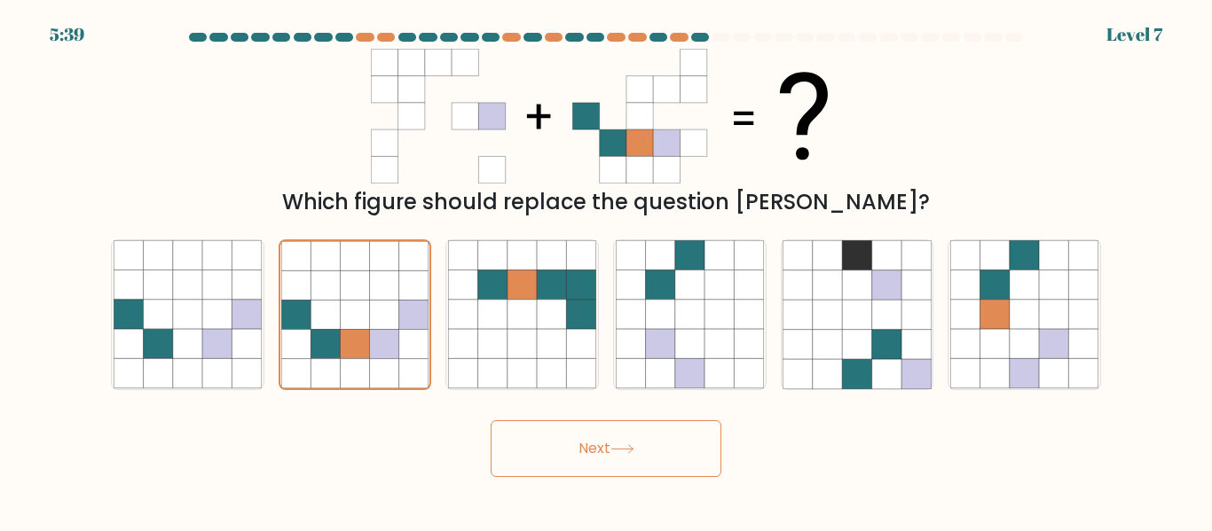
click at [625, 446] on icon at bounding box center [622, 450] width 24 height 10
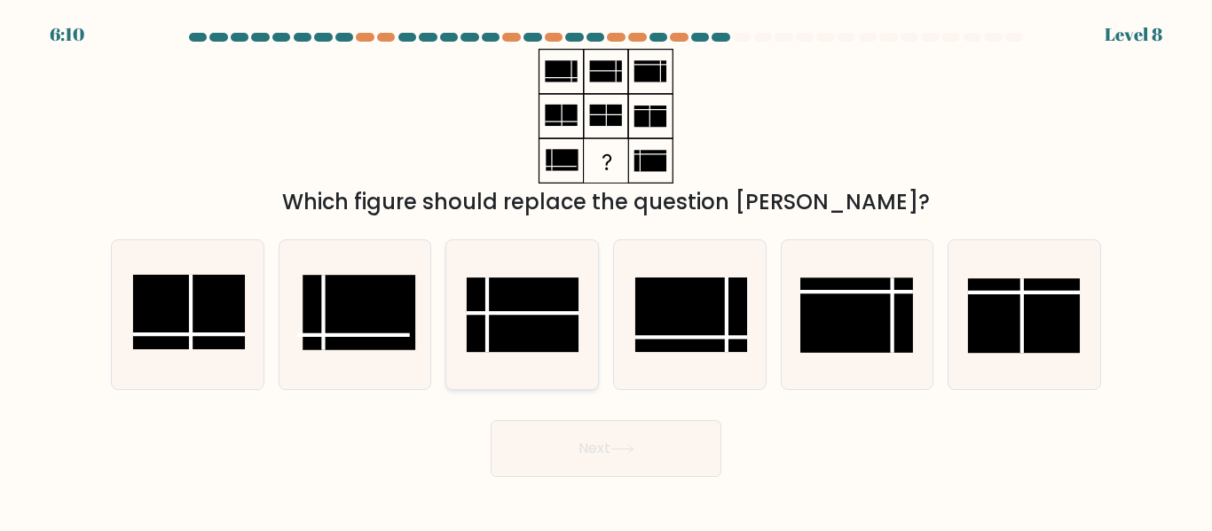
click at [548, 304] on rect at bounding box center [523, 316] width 112 height 75
click at [606, 271] on input "c." at bounding box center [606, 268] width 1 height 4
radio input "true"
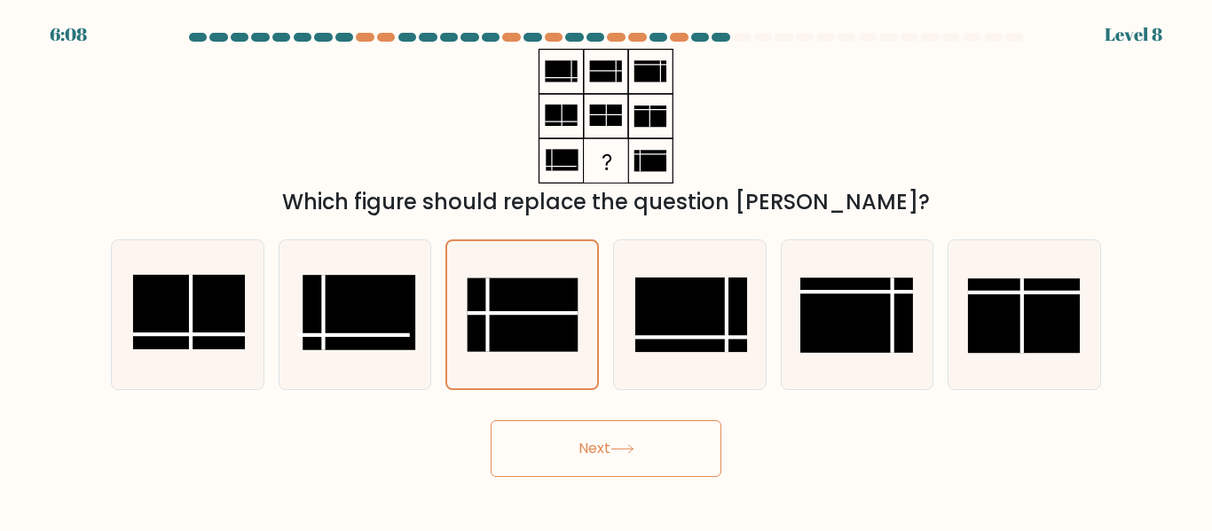
click at [649, 438] on button "Next" at bounding box center [606, 449] width 231 height 57
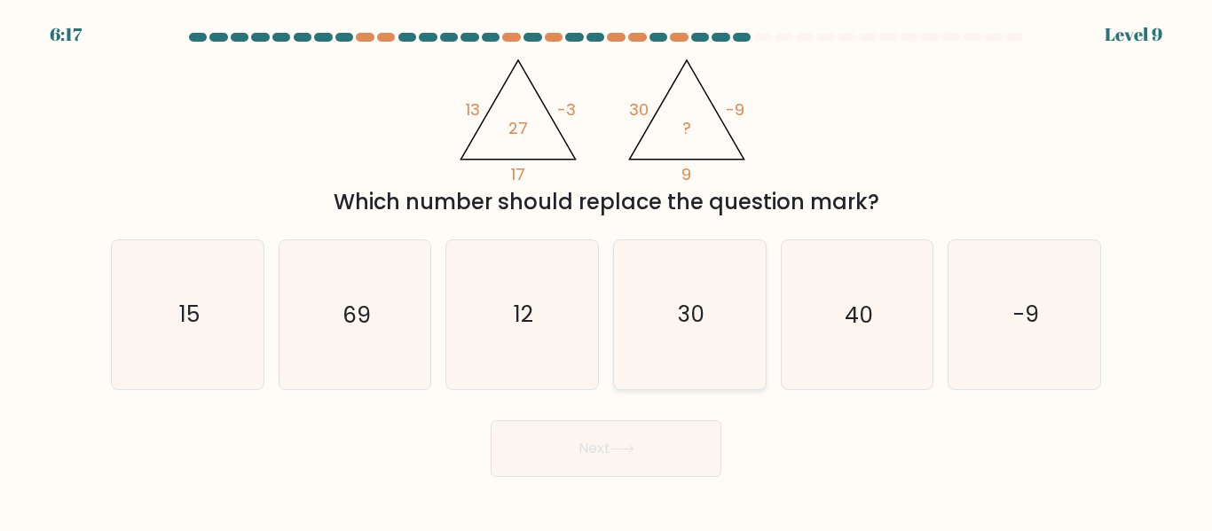
click at [744, 323] on icon "30" at bounding box center [690, 314] width 148 height 148
click at [607, 271] on input "d. 30" at bounding box center [606, 268] width 1 height 4
radio input "true"
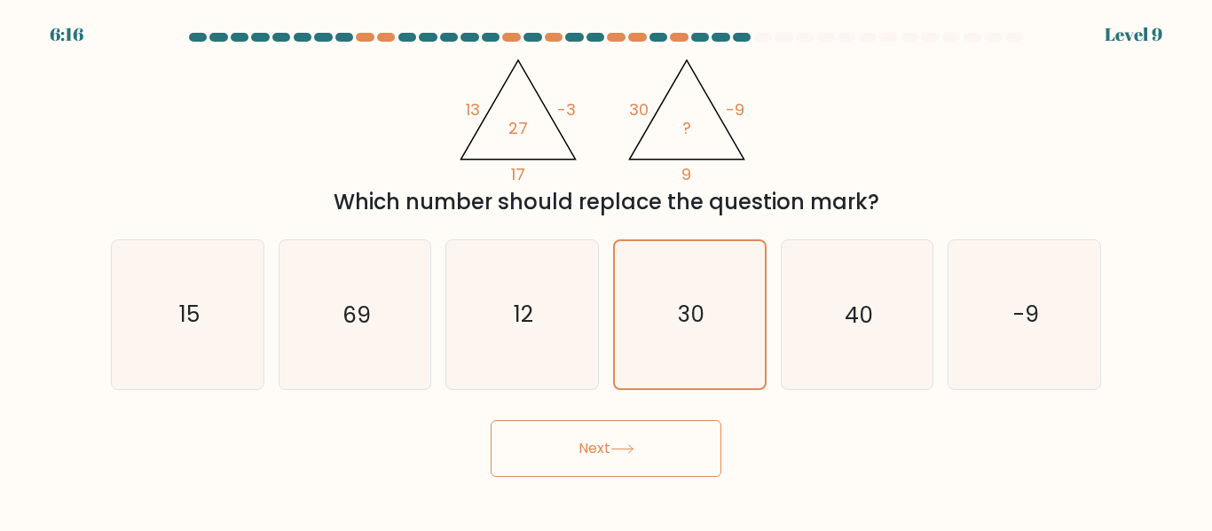
click at [614, 461] on button "Next" at bounding box center [606, 449] width 231 height 57
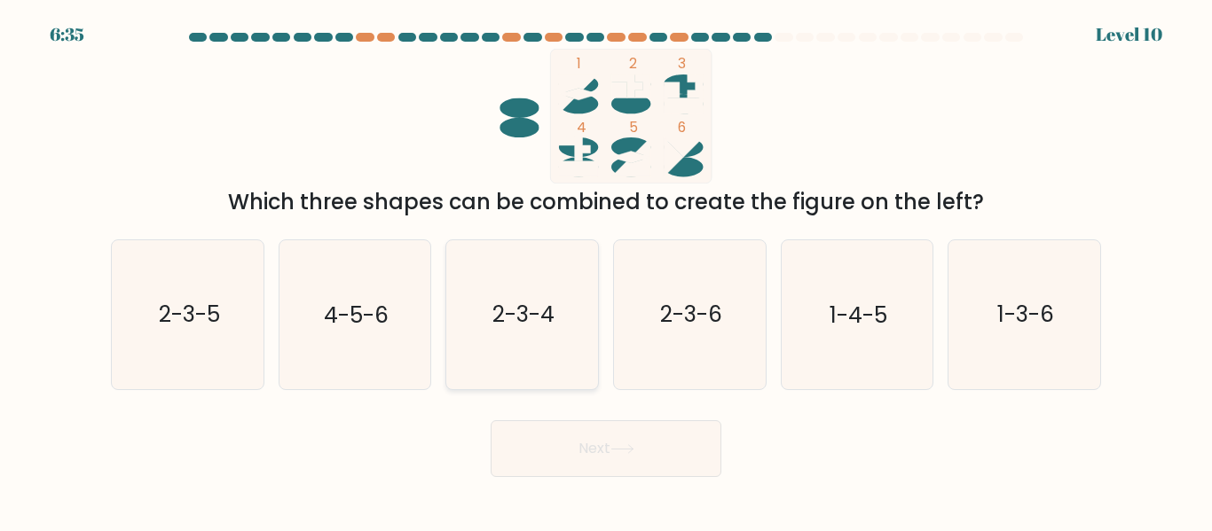
click at [560, 319] on icon "2-3-4" at bounding box center [522, 314] width 148 height 148
click at [606, 271] on input "c. 2-3-4" at bounding box center [606, 268] width 1 height 4
radio input "true"
click at [585, 441] on button "Next" at bounding box center [606, 449] width 231 height 57
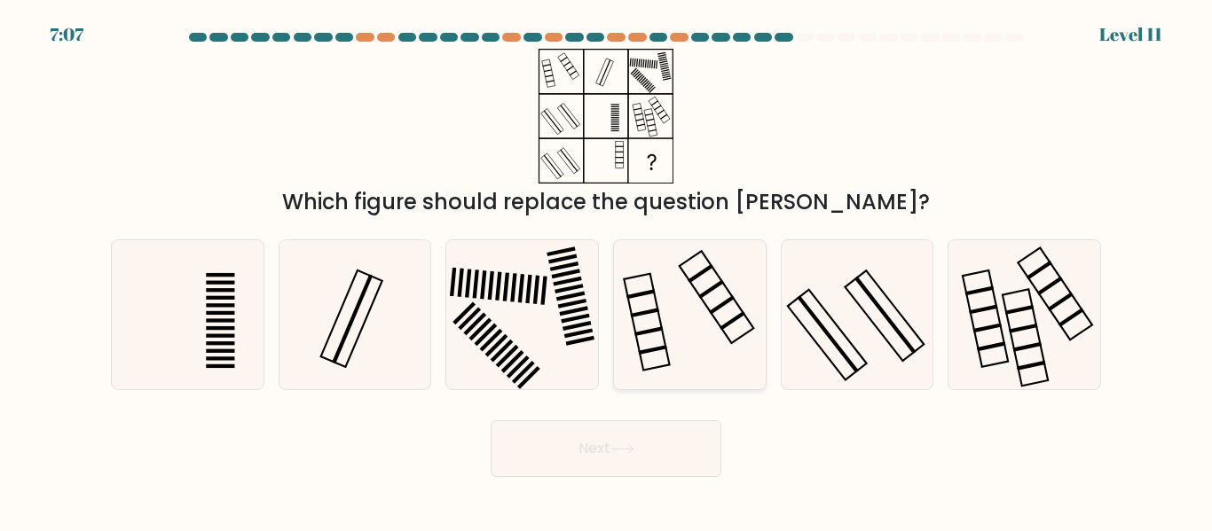
click at [673, 329] on icon at bounding box center [690, 314] width 148 height 148
click at [607, 271] on input "d." at bounding box center [606, 268] width 1 height 4
radio input "true"
click at [638, 461] on button "Next" at bounding box center [606, 449] width 231 height 57
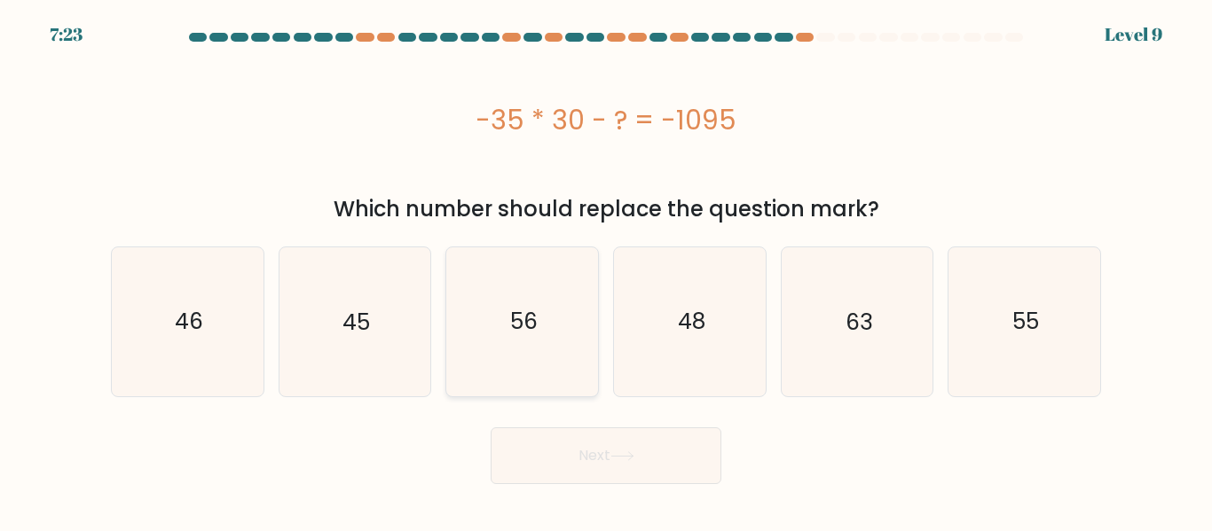
click at [508, 276] on icon "56" at bounding box center [522, 322] width 148 height 148
click at [606, 271] on input "c. 56" at bounding box center [606, 268] width 1 height 4
radio input "true"
click at [524, 457] on button "Next" at bounding box center [606, 456] width 231 height 57
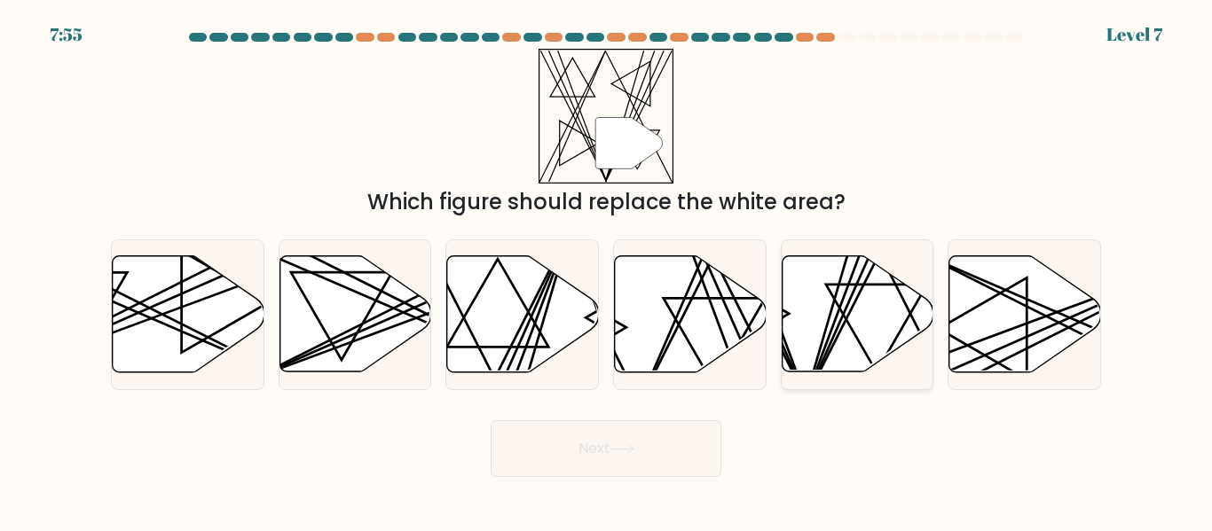
click at [857, 281] on line at bounding box center [871, 253] width 132 height 296
click at [607, 271] on input "e." at bounding box center [606, 268] width 1 height 4
radio input "true"
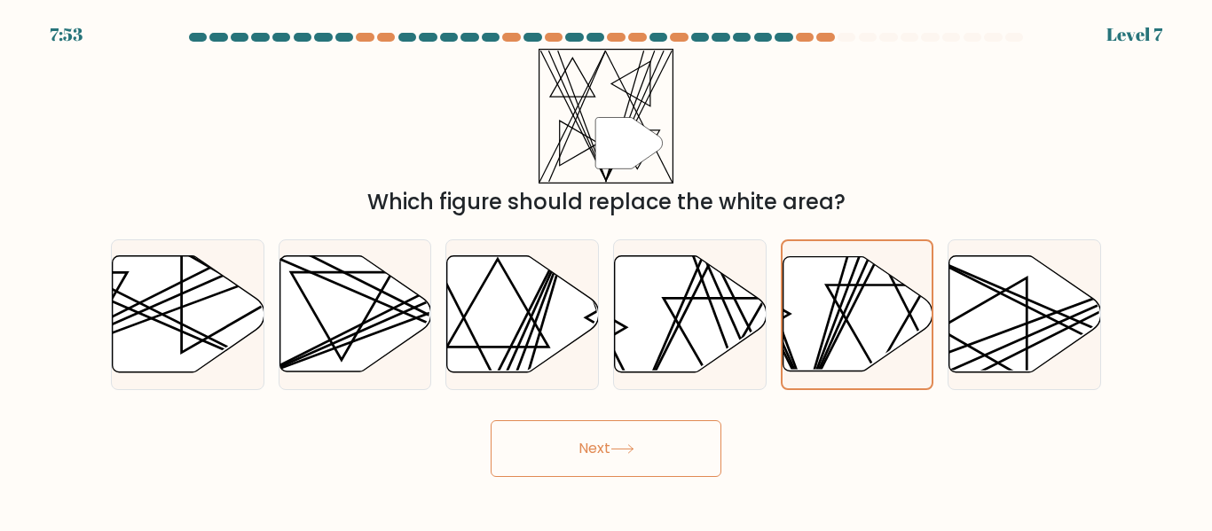
click at [678, 464] on button "Next" at bounding box center [606, 449] width 231 height 57
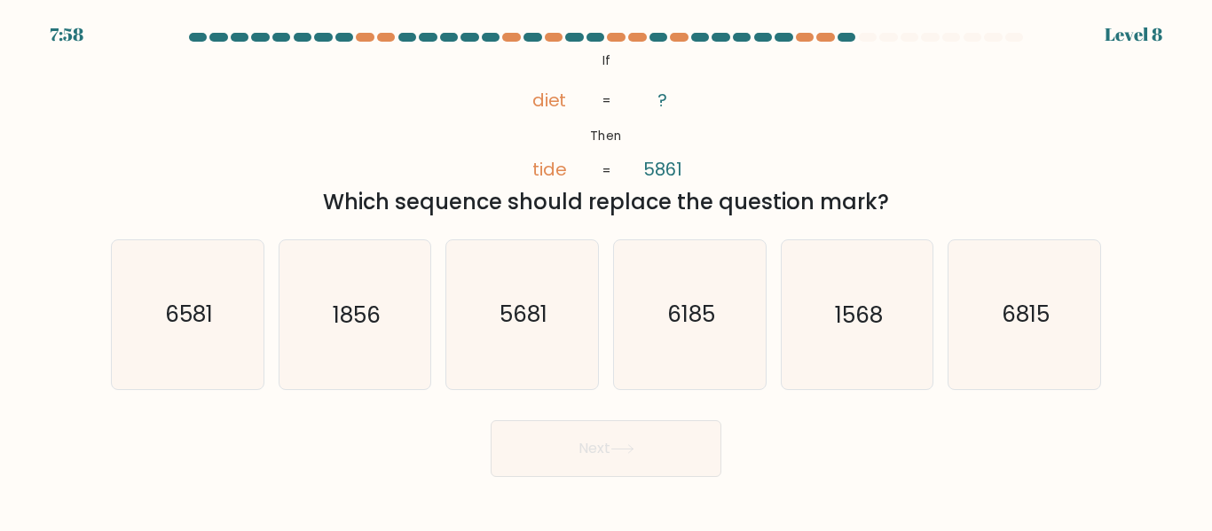
click at [537, 171] on tspan "tide" at bounding box center [548, 170] width 35 height 25
click at [519, 303] on text "5681" at bounding box center [524, 315] width 48 height 31
click at [606, 271] on input "c. 5681" at bounding box center [606, 268] width 1 height 4
radio input "true"
click at [571, 441] on button "Next" at bounding box center [606, 449] width 231 height 57
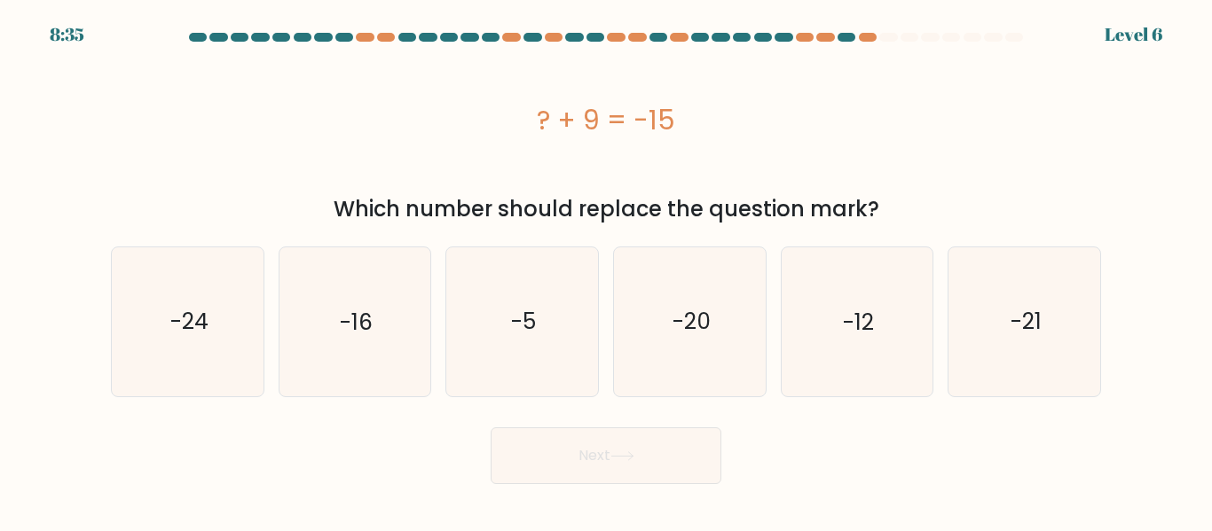
click at [571, 441] on button "Next" at bounding box center [606, 456] width 231 height 57
click at [429, 175] on div "? + 9 = -15" at bounding box center [606, 120] width 990 height 142
click at [166, 288] on icon "-24" at bounding box center [188, 322] width 148 height 148
click at [606, 271] on input "a. -24" at bounding box center [606, 268] width 1 height 4
radio input "true"
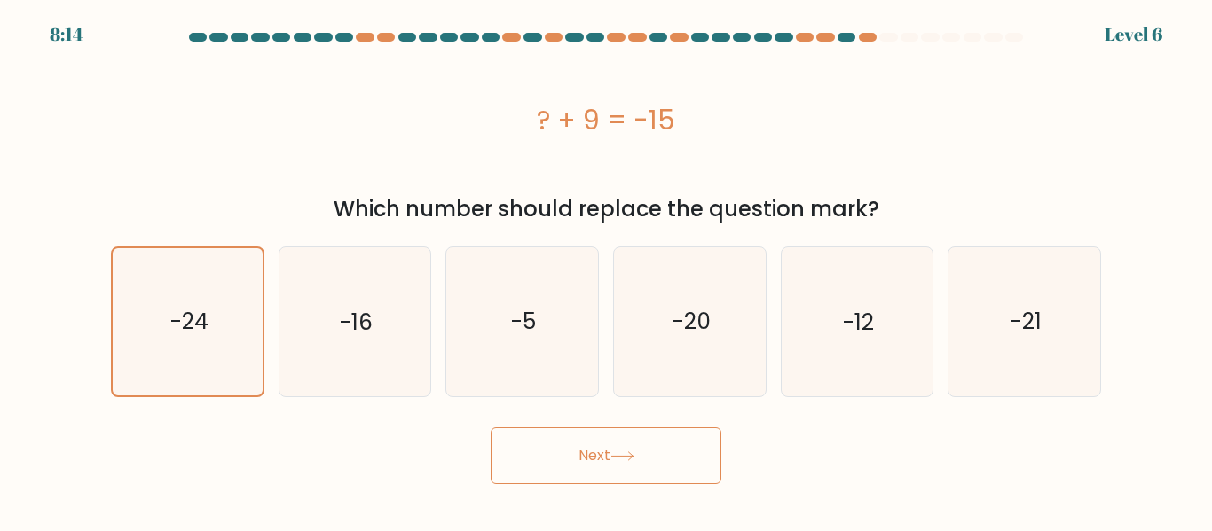
click at [533, 440] on button "Next" at bounding box center [606, 456] width 231 height 57
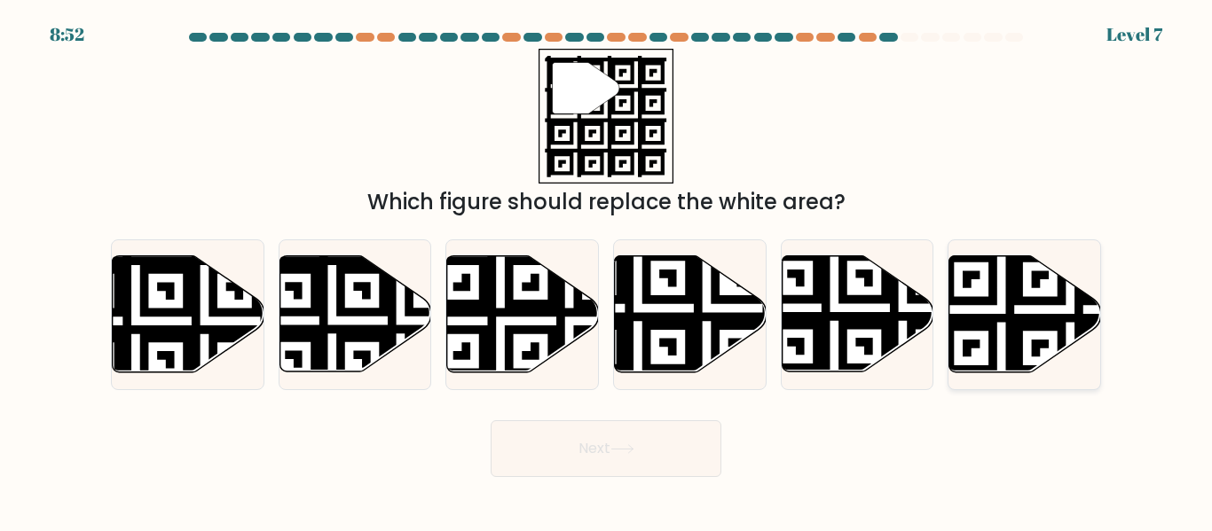
click at [998, 303] on icon at bounding box center [1025, 314] width 152 height 116
click at [607, 271] on input "f." at bounding box center [606, 268] width 1 height 4
radio input "true"
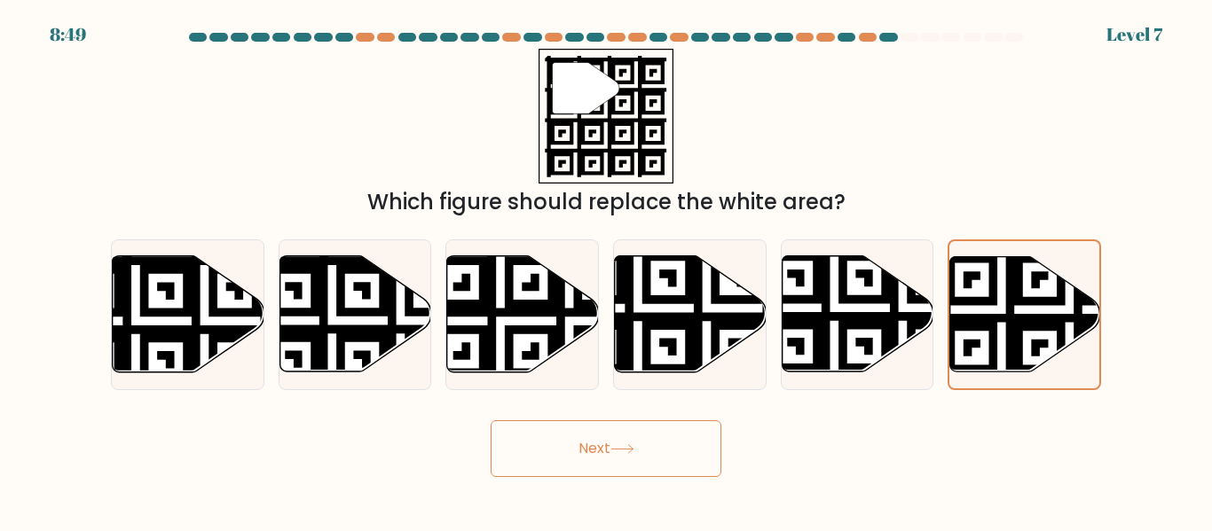
click at [647, 446] on button "Next" at bounding box center [606, 449] width 231 height 57
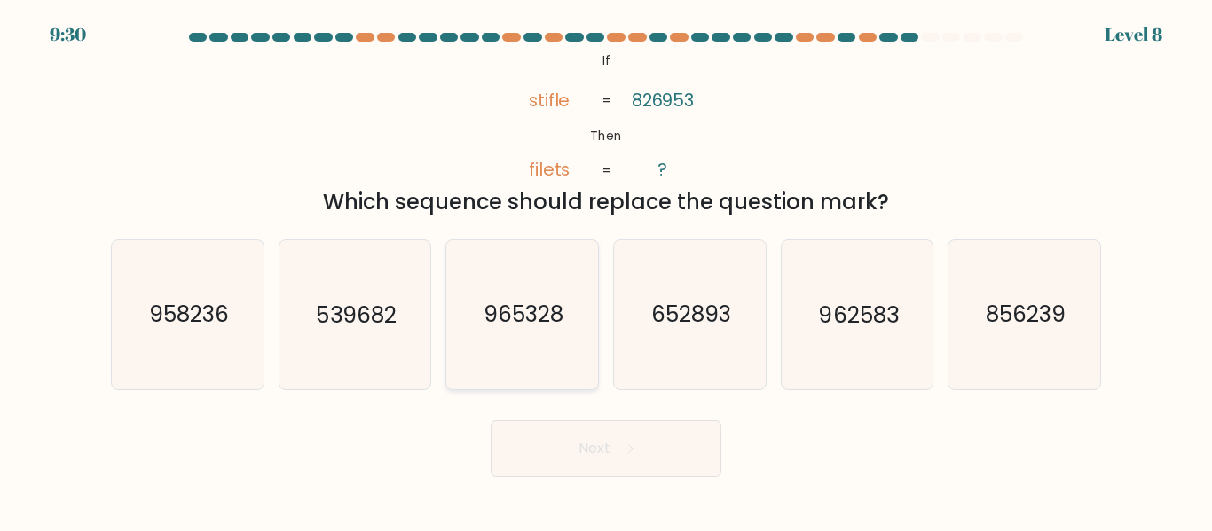
click at [547, 358] on icon "965328" at bounding box center [522, 314] width 148 height 148
click at [606, 271] on input "c. 965328" at bounding box center [606, 268] width 1 height 4
radio input "true"
click at [588, 437] on button "Next" at bounding box center [606, 449] width 231 height 57
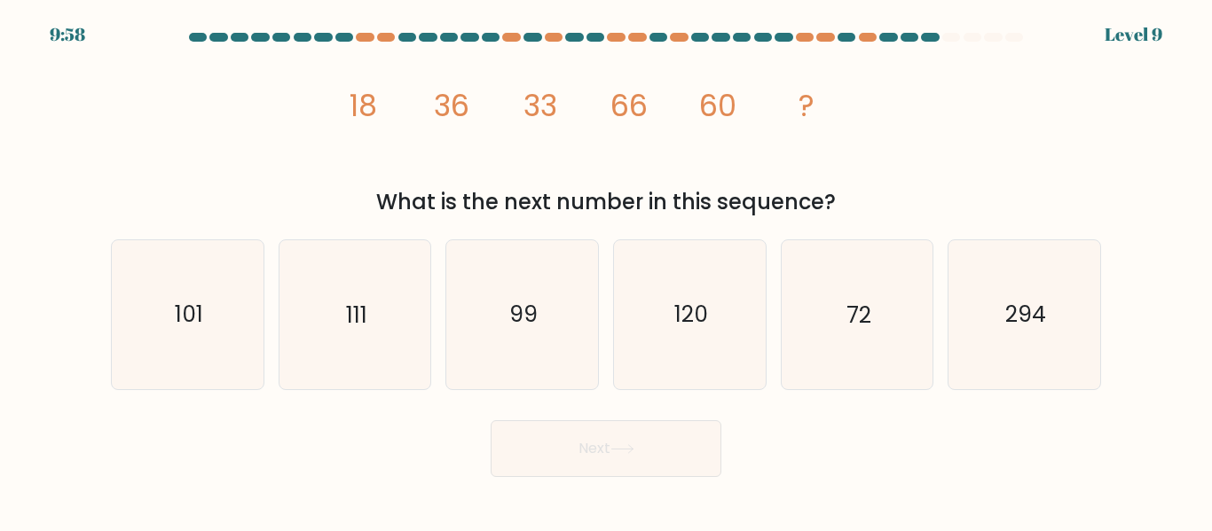
click at [577, 192] on div "What is the next number in this sequence?" at bounding box center [606, 202] width 969 height 32
click at [561, 268] on icon "99" at bounding box center [522, 314] width 148 height 148
click at [606, 268] on input "c. 99" at bounding box center [606, 268] width 1 height 4
radio input "true"
click at [589, 437] on button "Next" at bounding box center [606, 449] width 231 height 57
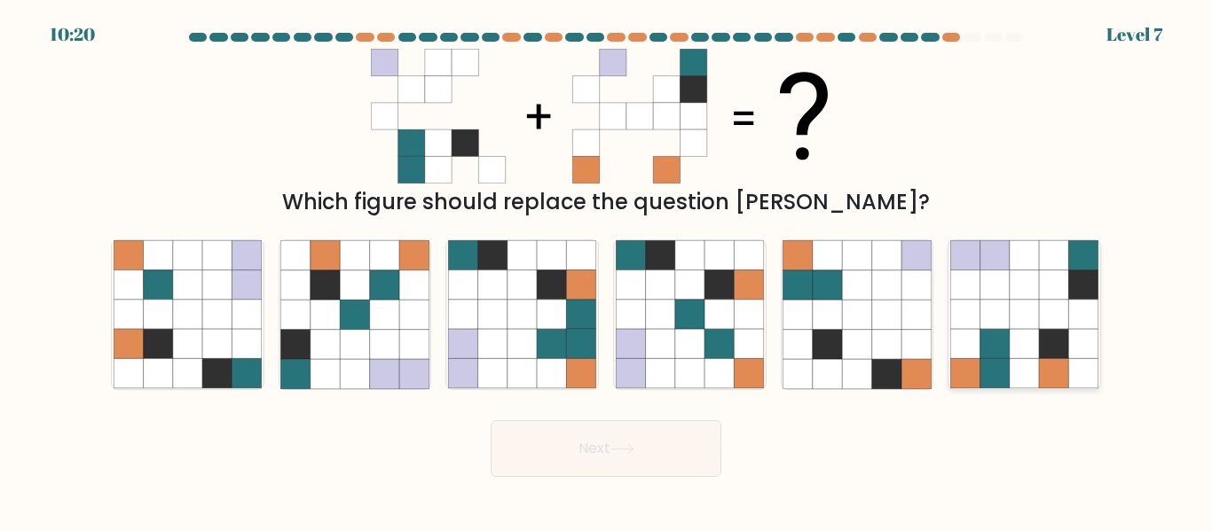
click at [988, 292] on icon at bounding box center [994, 285] width 29 height 29
click at [607, 271] on input "f." at bounding box center [606, 268] width 1 height 4
radio input "true"
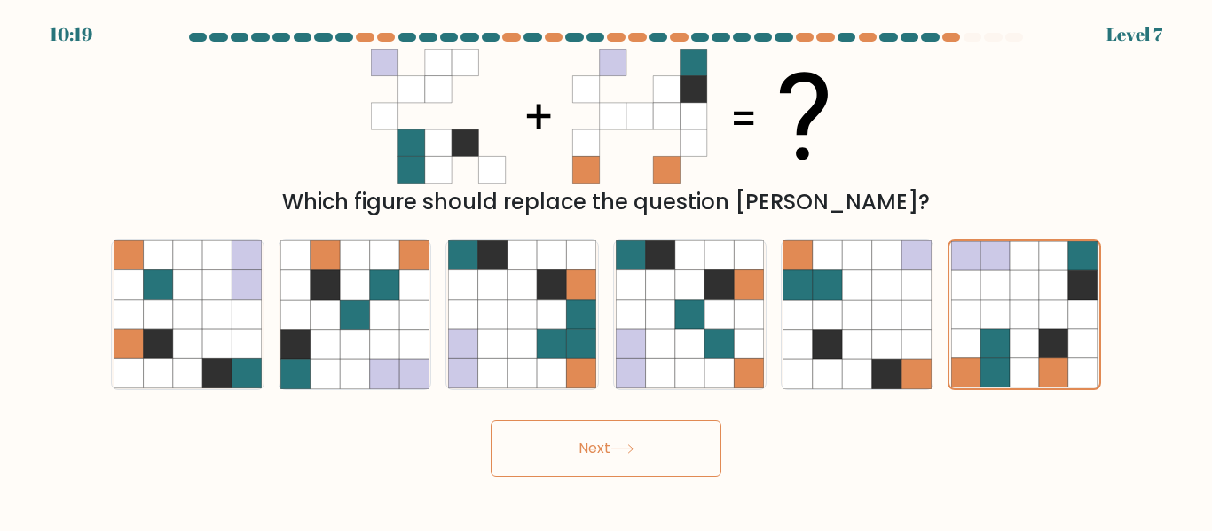
click at [630, 437] on button "Next" at bounding box center [606, 449] width 231 height 57
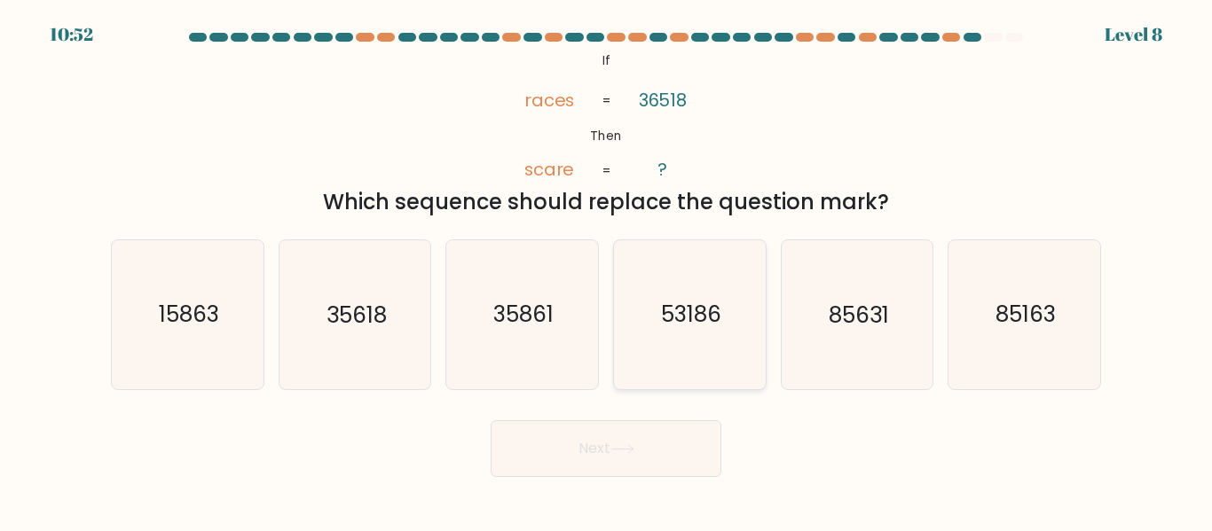
click at [642, 316] on icon "53186" at bounding box center [690, 314] width 148 height 148
click at [607, 271] on input "d. 53186" at bounding box center [606, 268] width 1 height 4
radio input "true"
click at [642, 444] on button "Next" at bounding box center [606, 449] width 231 height 57
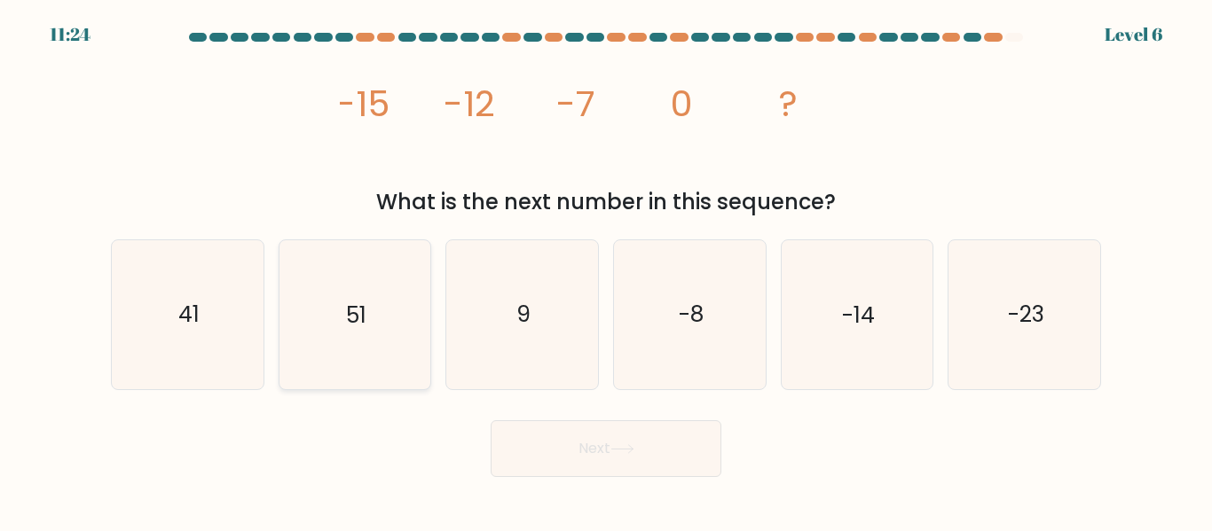
click at [390, 319] on icon "51" at bounding box center [354, 314] width 148 height 148
click at [606, 271] on input "b. 51" at bounding box center [606, 268] width 1 height 4
radio input "true"
click at [597, 451] on button "Next" at bounding box center [606, 449] width 231 height 57
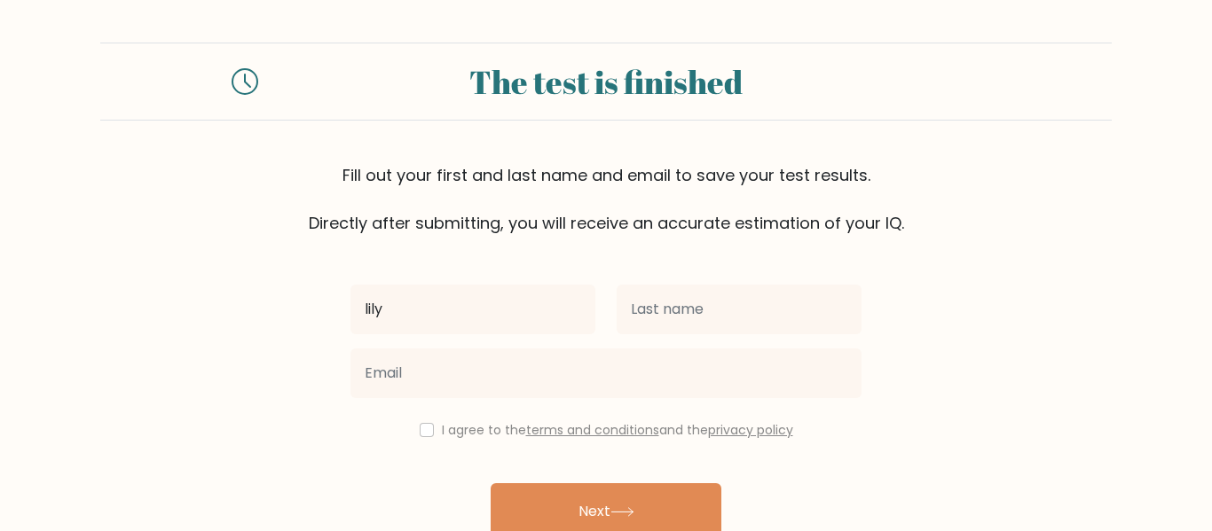
type input "lily"
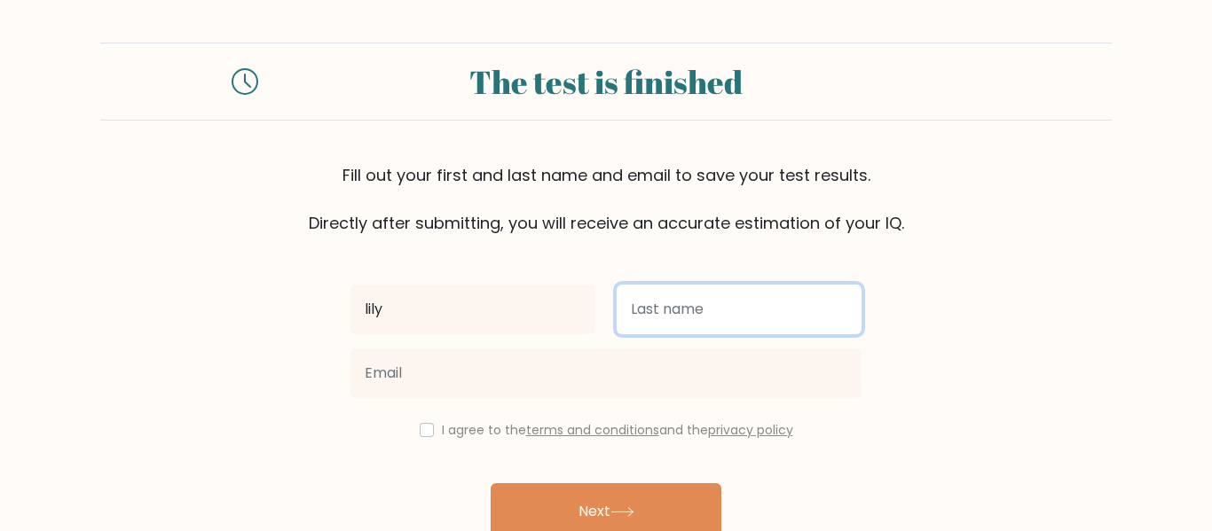
click at [734, 306] on input "text" at bounding box center [739, 310] width 245 height 50
type input "t"
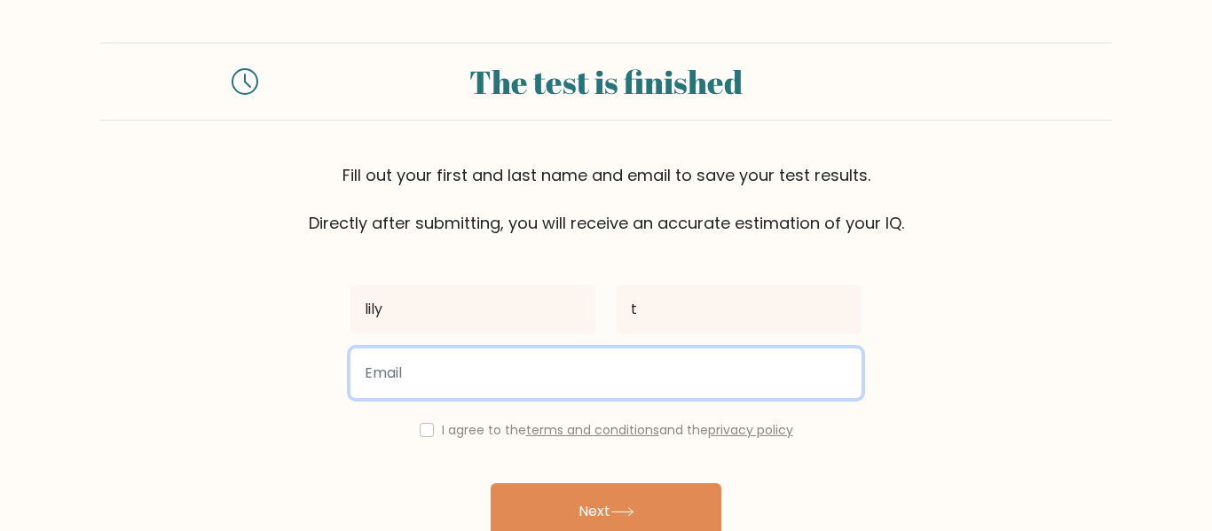
click at [529, 382] on input "email" at bounding box center [605, 374] width 511 height 50
type input "l"
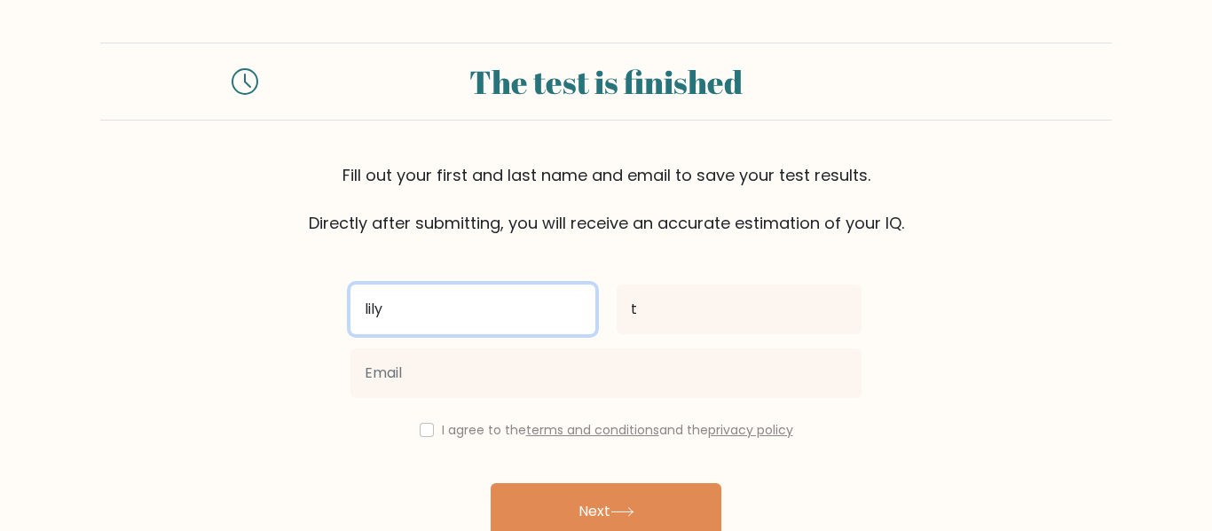
click at [429, 307] on input "lily" at bounding box center [472, 310] width 245 height 50
type input "lilianna"
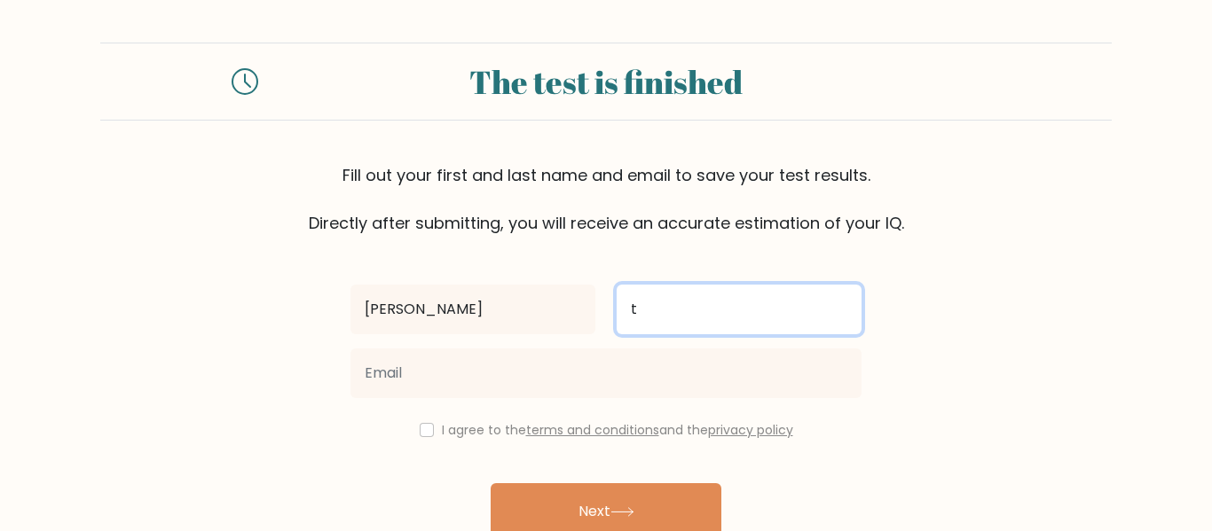
click at [689, 311] on input "t" at bounding box center [739, 310] width 245 height 50
type input "t"
type input "tufts"
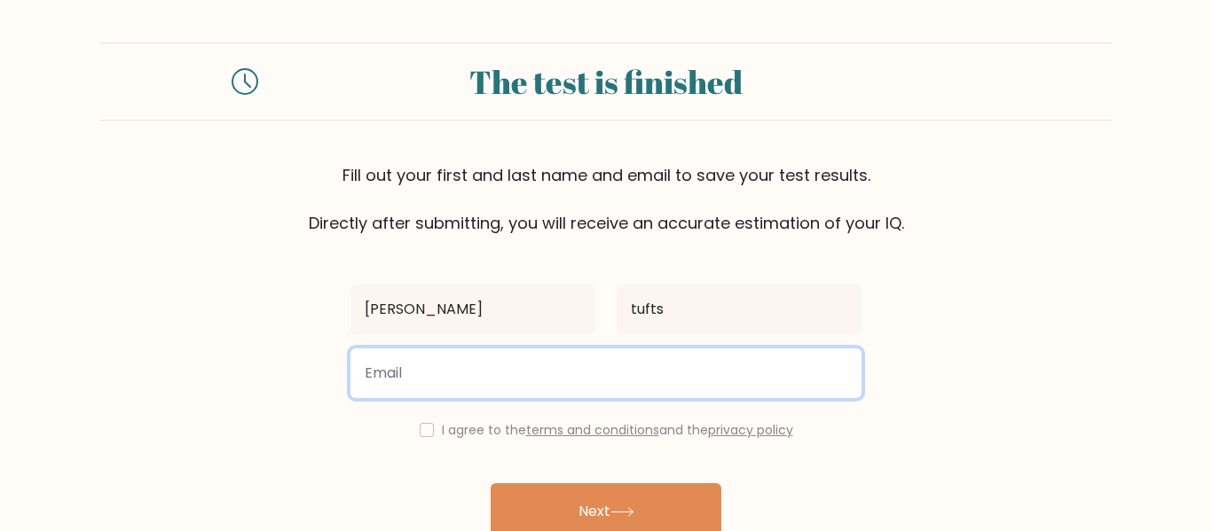
click at [588, 364] on input "email" at bounding box center [605, 374] width 511 height 50
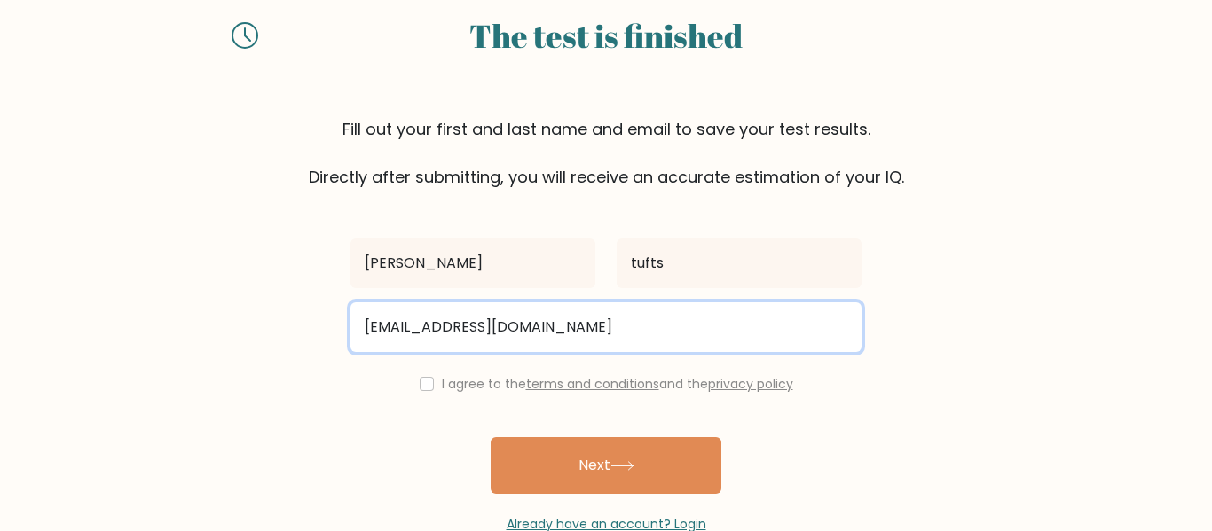
scroll to position [54, 0]
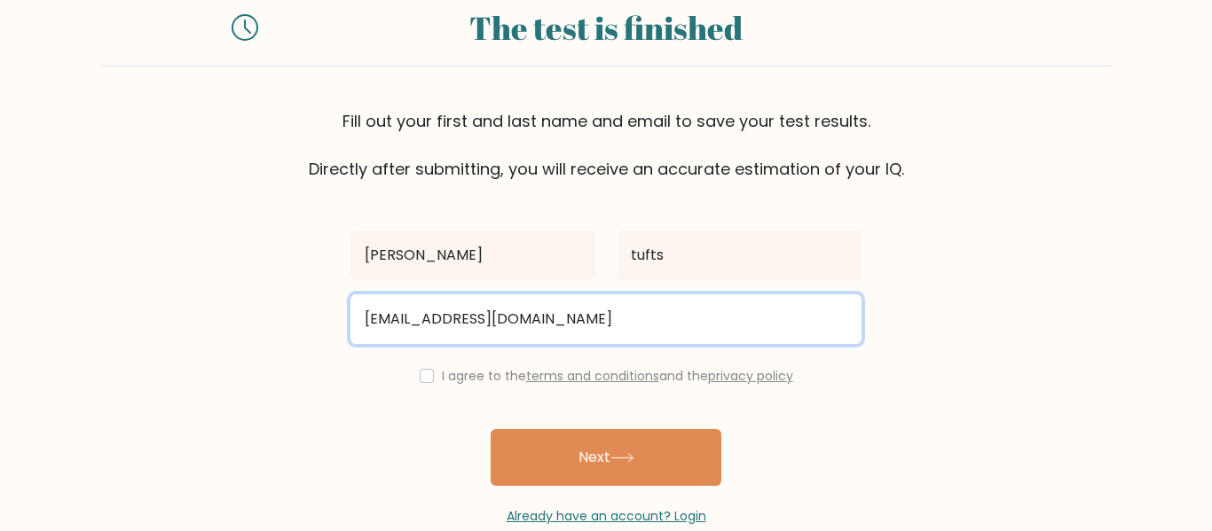
type input "li2031ufts@student.sau49.org"
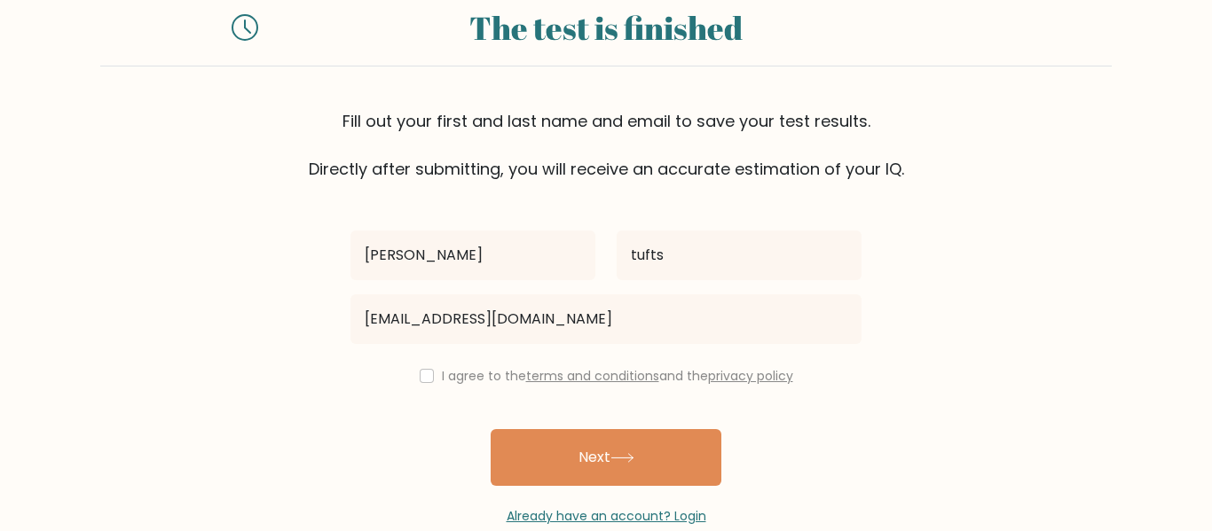
click at [429, 379] on div "I agree to the terms and conditions and the privacy policy" at bounding box center [606, 376] width 532 height 21
click at [421, 374] on input "checkbox" at bounding box center [427, 376] width 14 height 14
checkbox input "true"
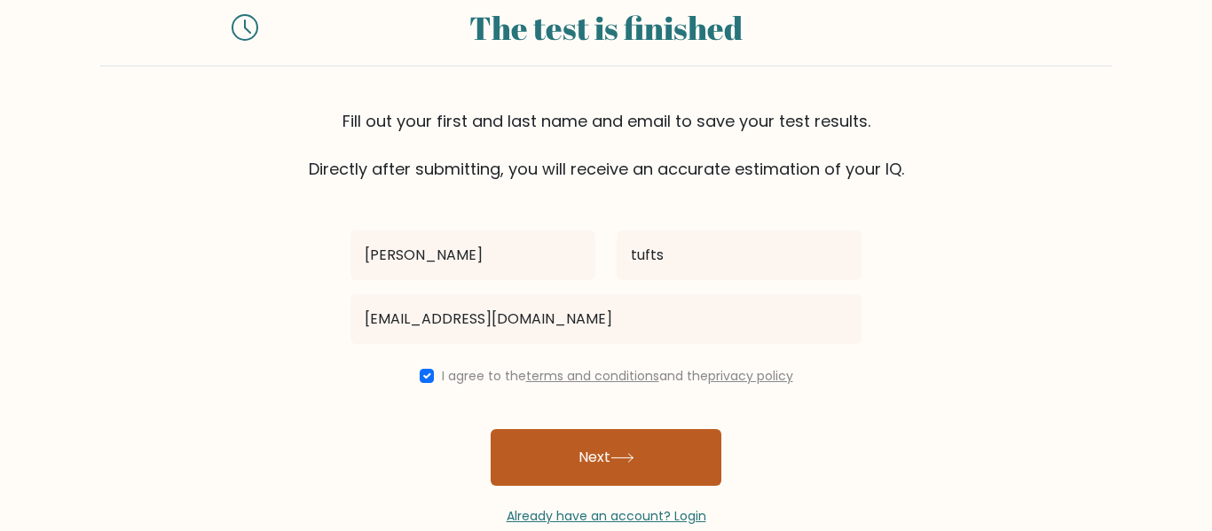
click at [547, 443] on button "Next" at bounding box center [606, 457] width 231 height 57
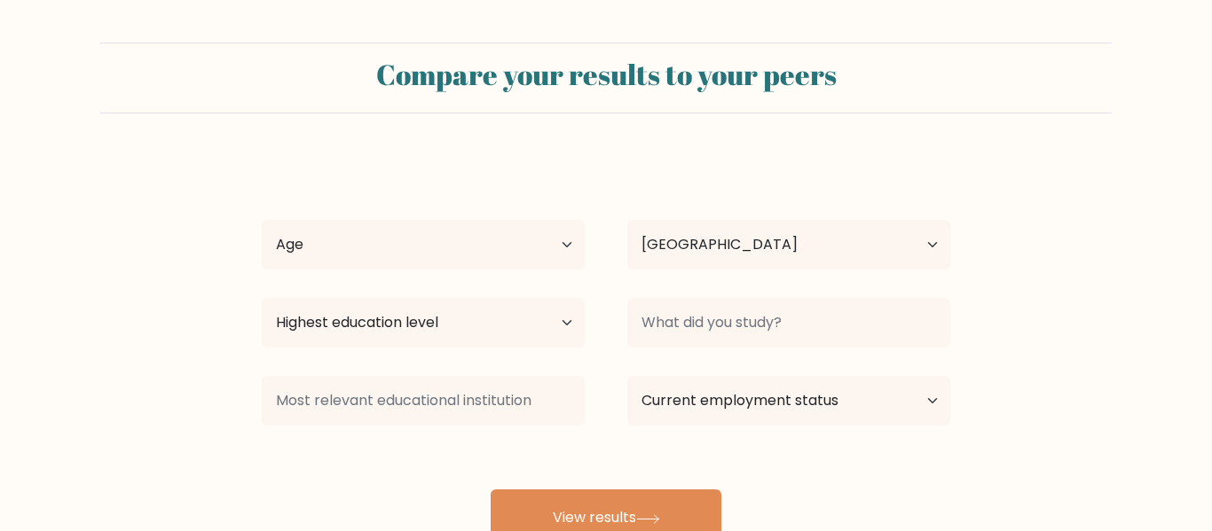
select select "US"
click at [448, 255] on select "Age Under 18 years old 18-24 years old 25-34 years old 35-44 years old 45-54 ye…" at bounding box center [423, 245] width 323 height 50
select select "min_18"
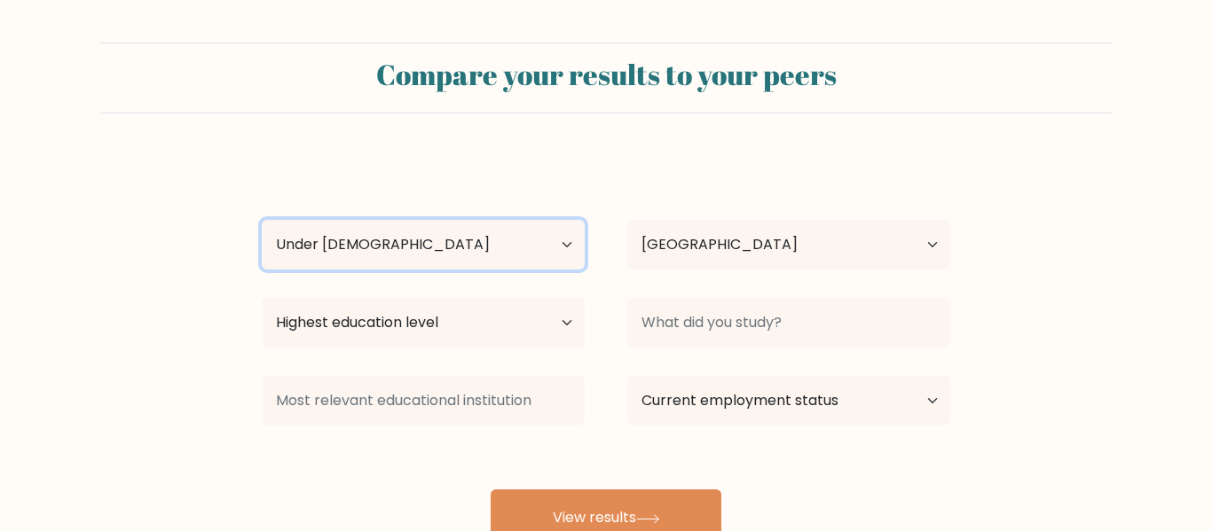
click at [262, 220] on select "Age Under 18 years old 18-24 years old 25-34 years old 35-44 years old 45-54 ye…" at bounding box center [423, 245] width 323 height 50
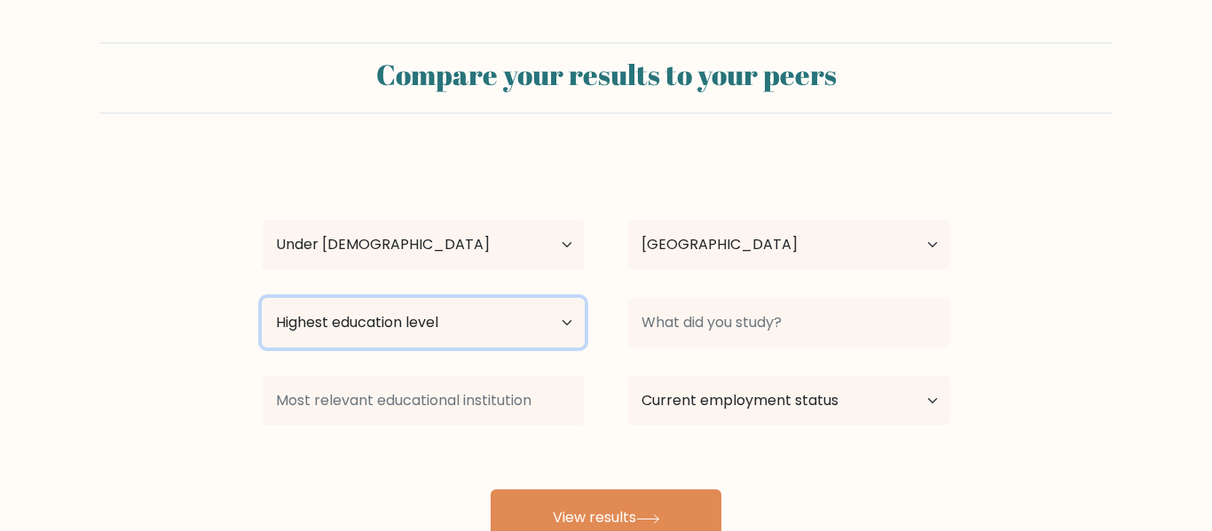
click at [458, 326] on select "Highest education level No schooling Primary Lower Secondary Upper Secondary Oc…" at bounding box center [423, 323] width 323 height 50
select select "lower_secondary"
click at [262, 298] on select "Highest education level No schooling Primary Lower Secondary Upper Secondary Oc…" at bounding box center [423, 323] width 323 height 50
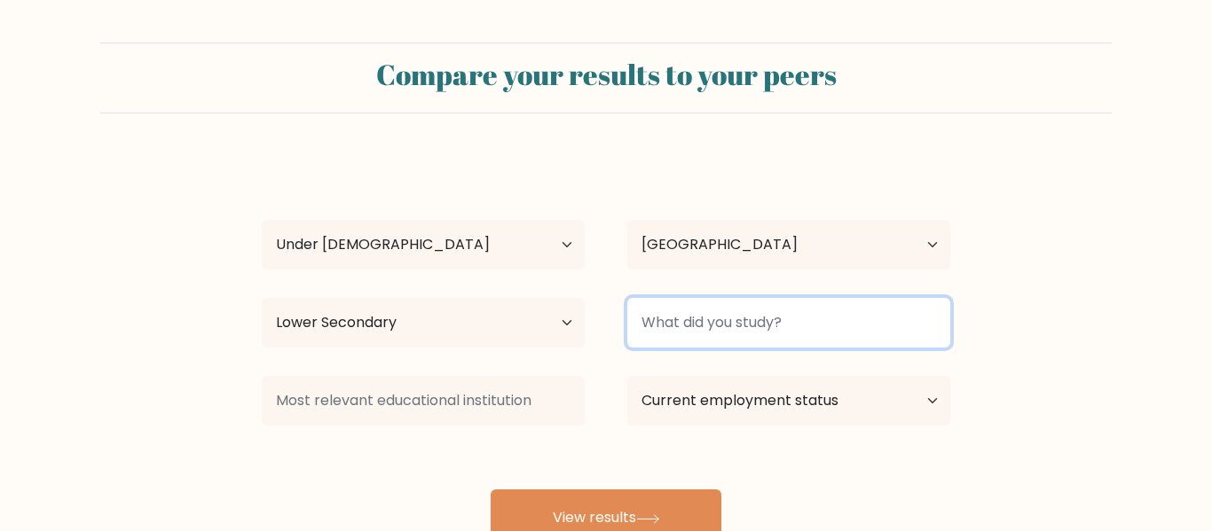
click at [663, 326] on input at bounding box center [788, 323] width 323 height 50
type input "7th grade schooling"
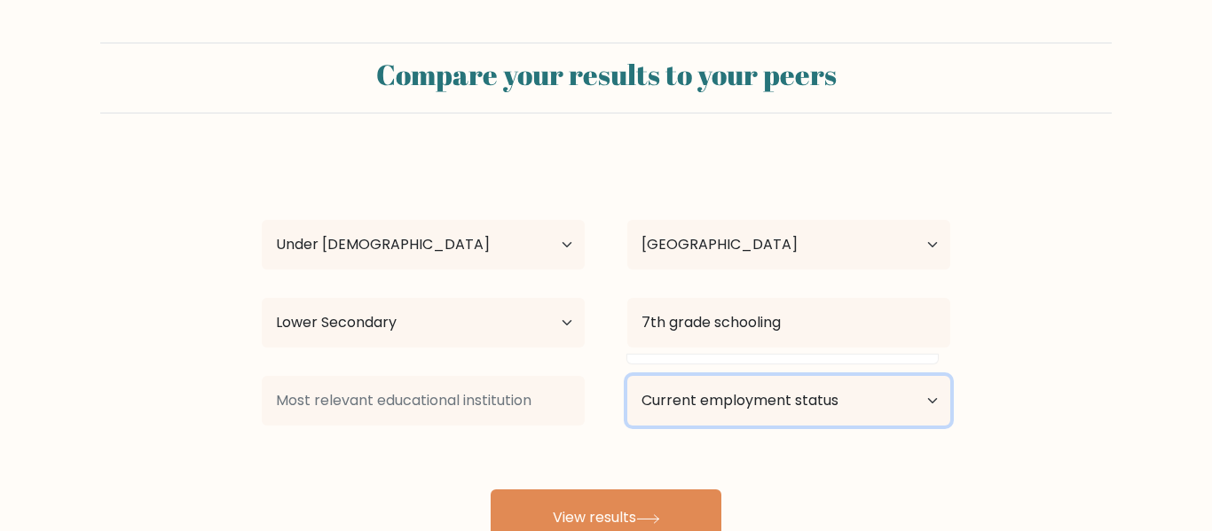
click at [705, 405] on select "Current employment status Employed Student Retired Other / prefer not to answer" at bounding box center [788, 401] width 323 height 50
select select "student"
click at [627, 376] on select "Current employment status Employed Student Retired Other / prefer not to answer" at bounding box center [788, 401] width 323 height 50
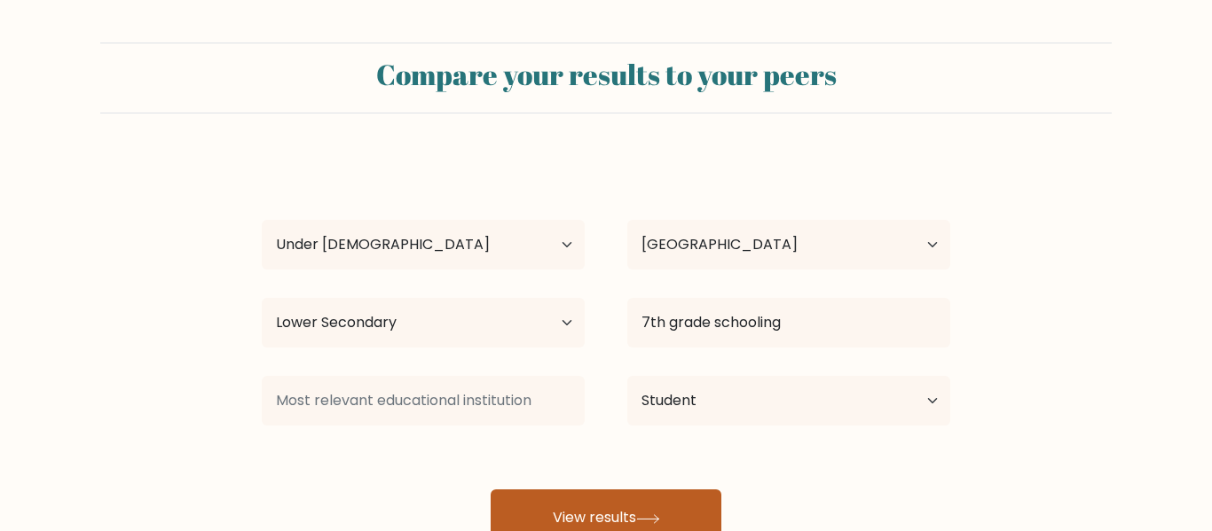
click at [651, 504] on button "View results" at bounding box center [606, 518] width 231 height 57
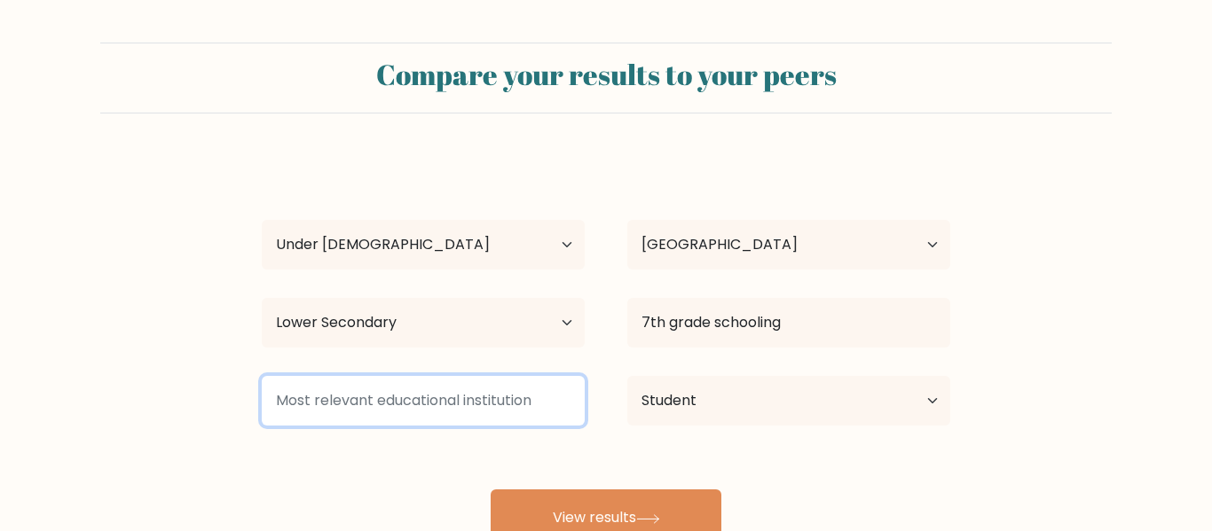
click at [468, 407] on input at bounding box center [423, 401] width 323 height 50
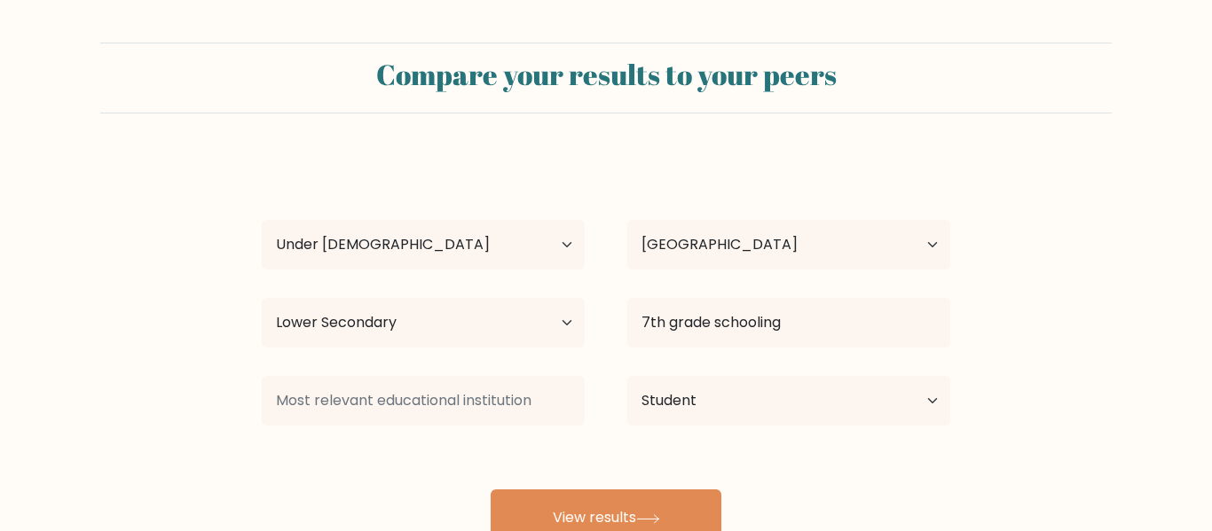
click at [547, 435] on div "lilianna tufts Age Under 18 years old 18-24 years old 25-34 years old 35-44 yea…" at bounding box center [606, 351] width 710 height 390
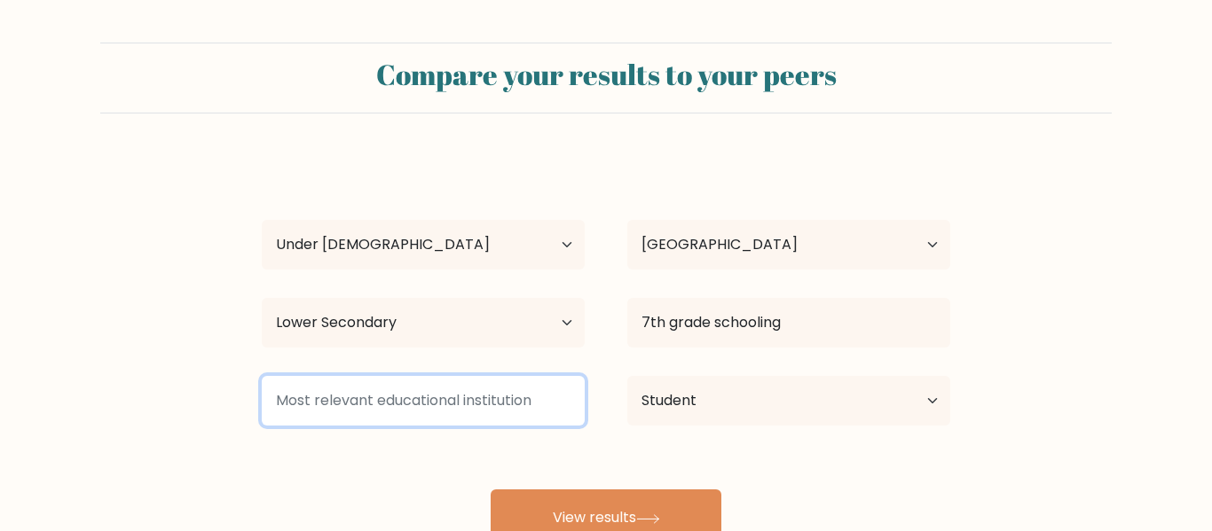
click at [339, 417] on input at bounding box center [423, 401] width 323 height 50
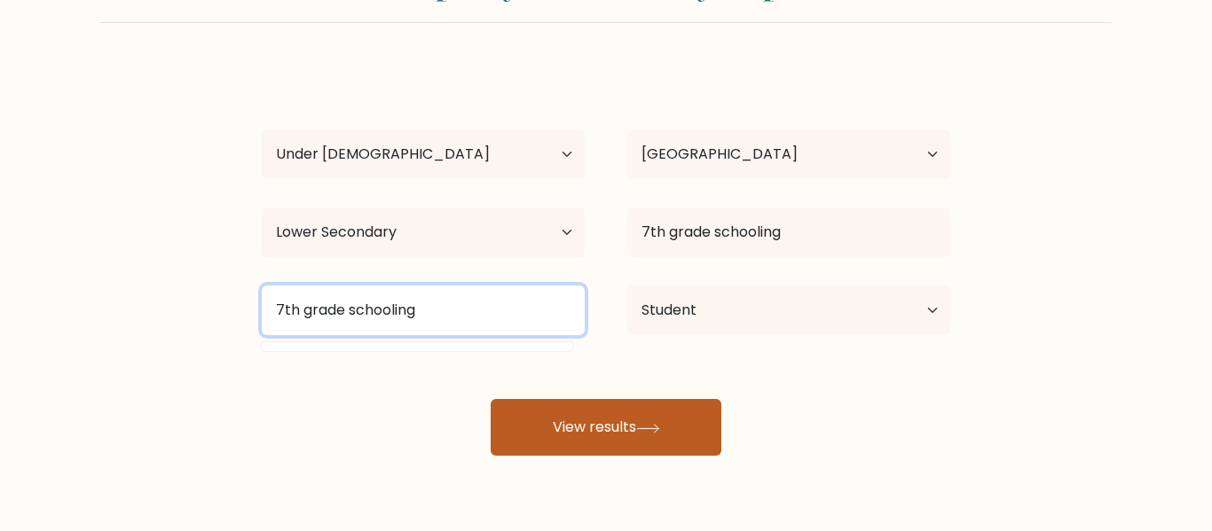
scroll to position [141, 0]
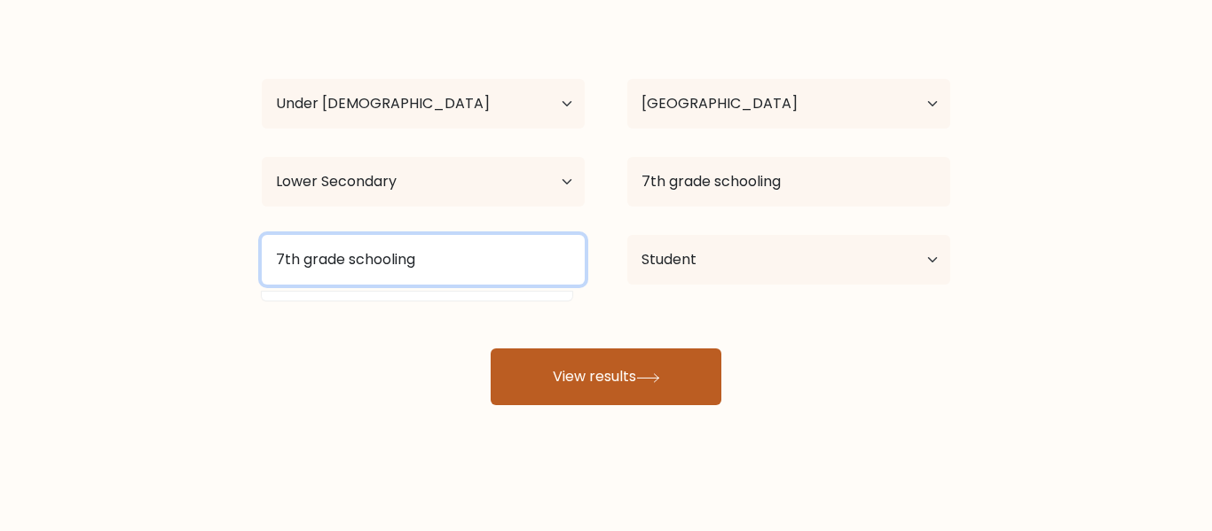
type input "7th grade schooling"
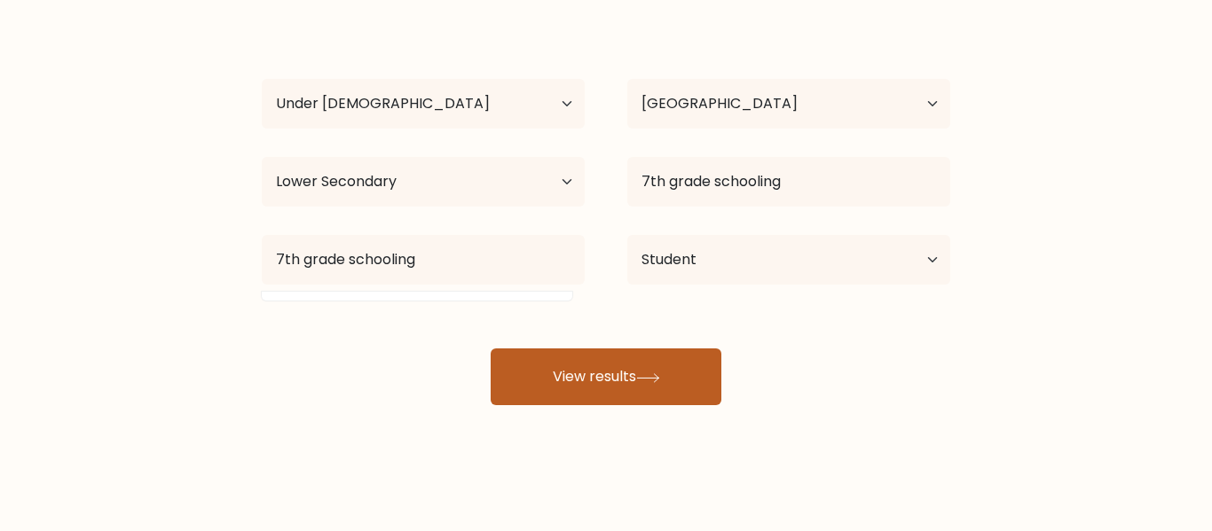
click at [604, 366] on button "View results" at bounding box center [606, 377] width 231 height 57
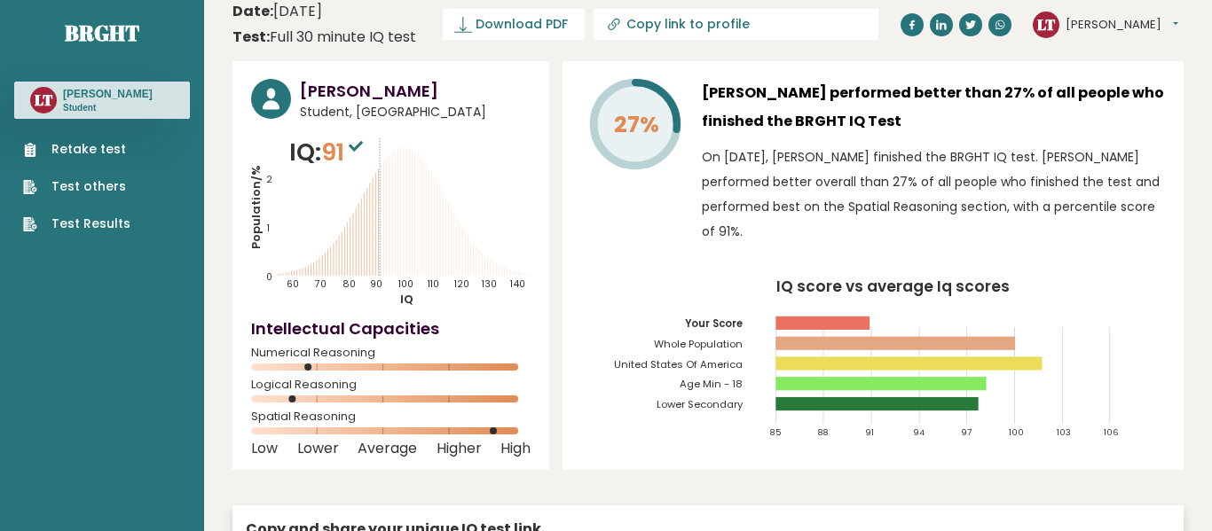
scroll to position [19, 0]
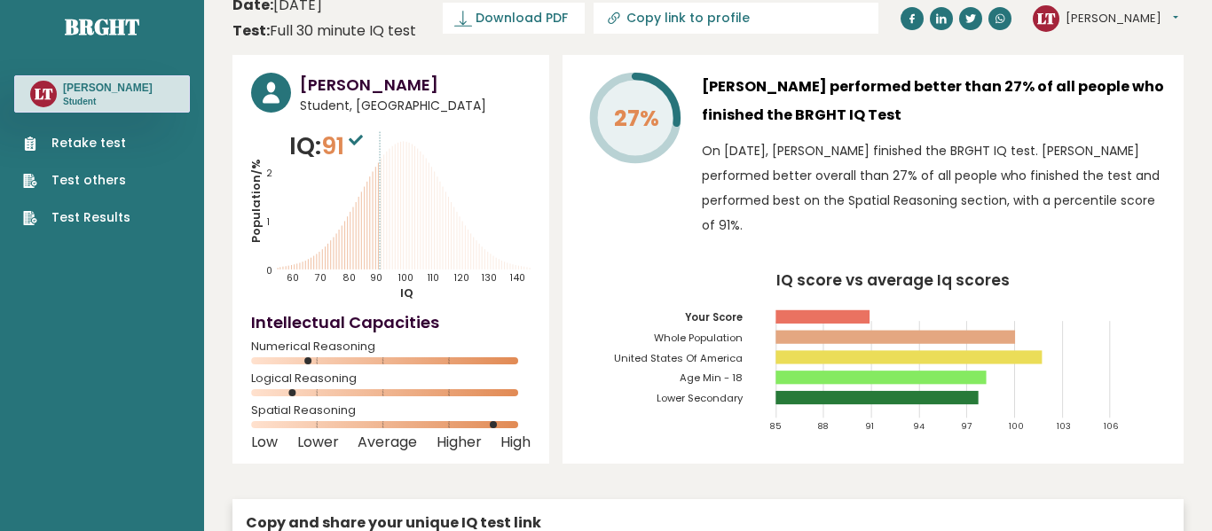
click at [643, 216] on div "27%" at bounding box center [634, 160] width 106 height 174
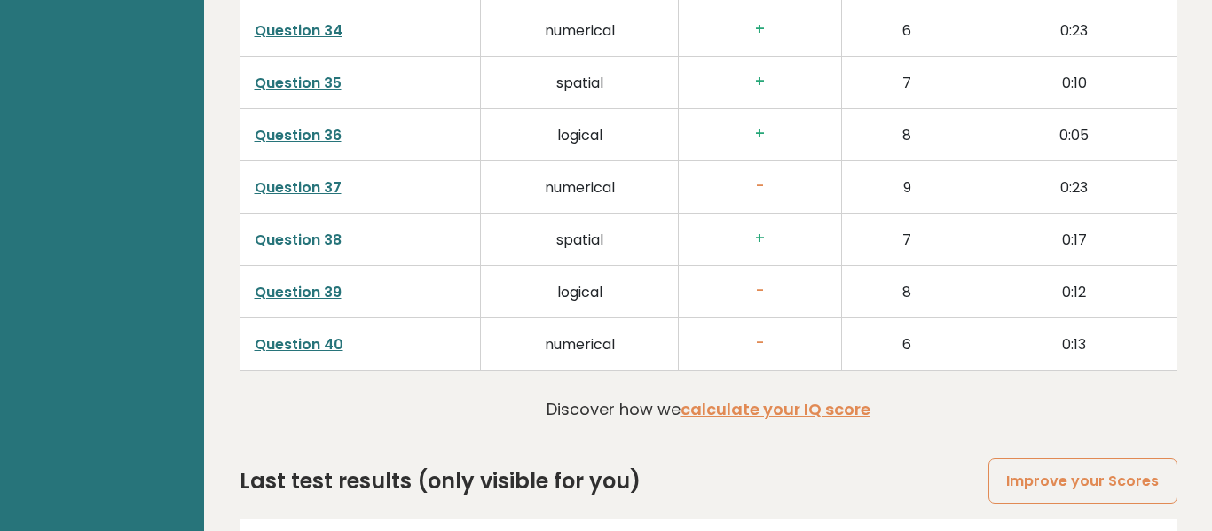
scroll to position [4593, 0]
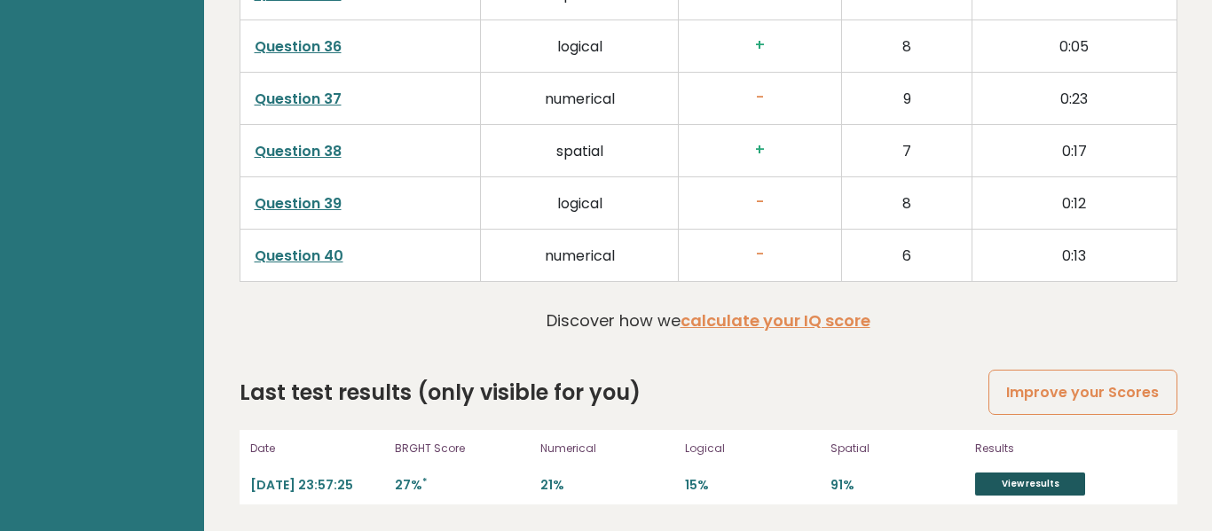
click at [1045, 487] on link "View results" at bounding box center [1030, 484] width 110 height 23
